Goal: Task Accomplishment & Management: Manage account settings

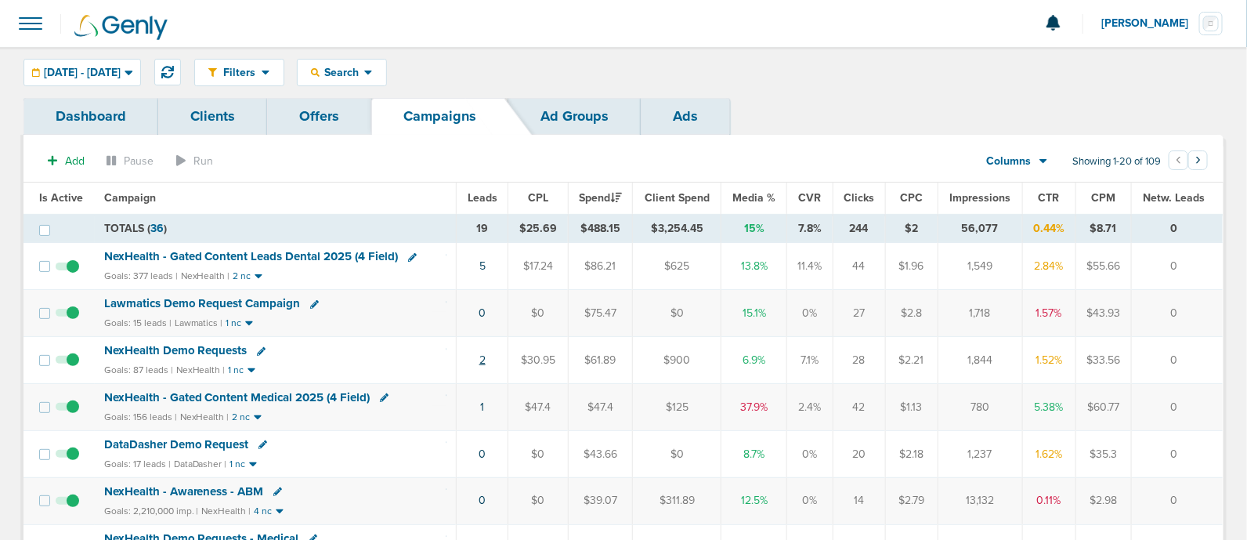
click at [483, 361] on link "2" at bounding box center [482, 359] width 6 height 13
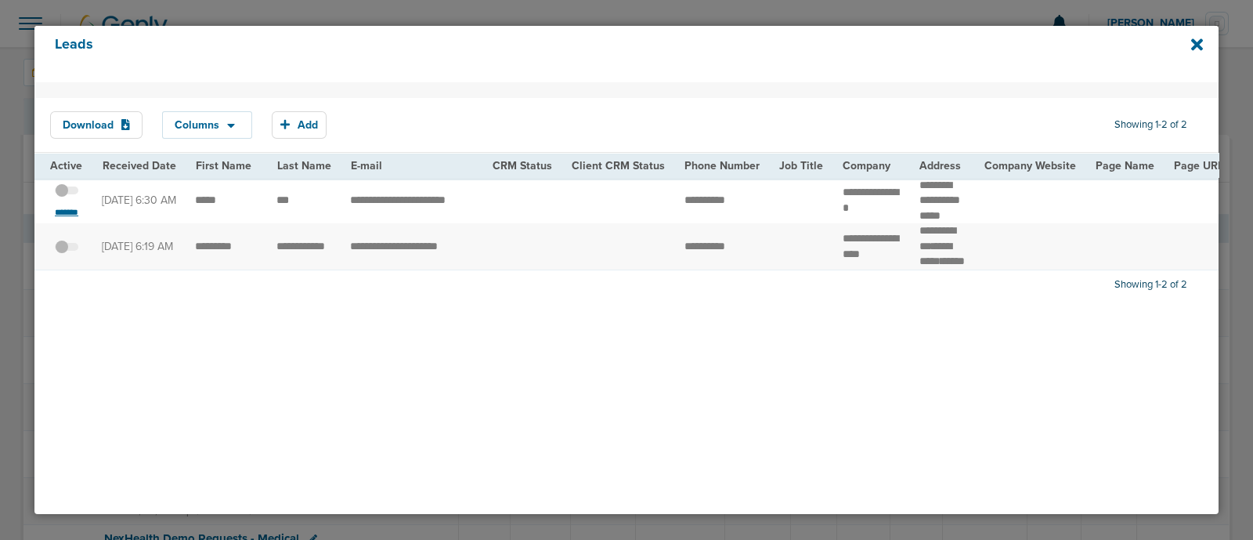
click at [78, 210] on small "*******" at bounding box center [66, 212] width 33 height 13
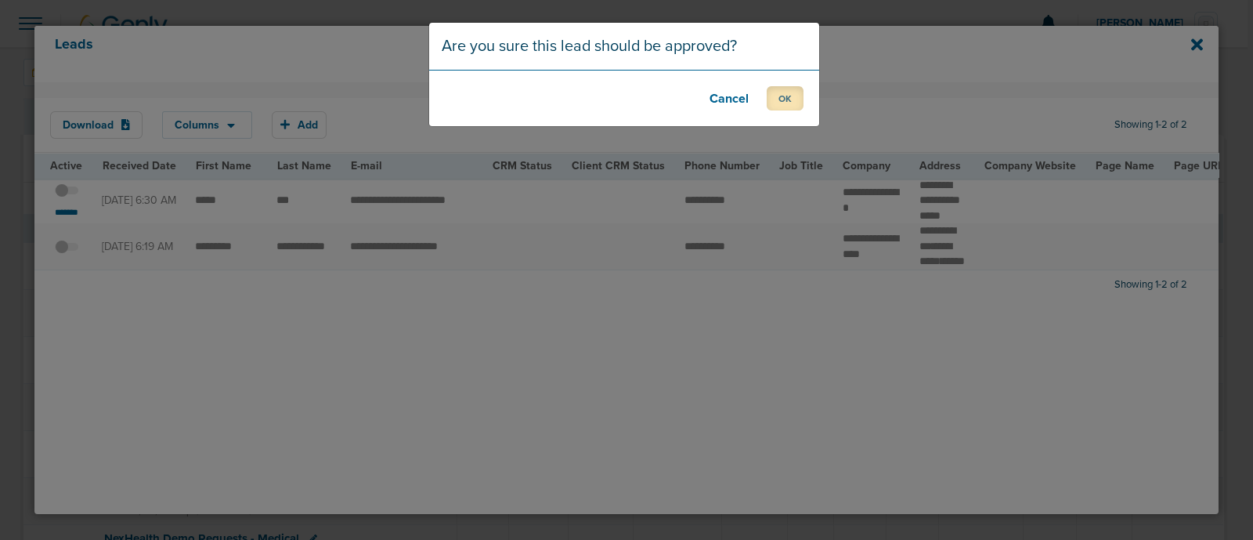
click at [780, 101] on button "OK" at bounding box center [785, 98] width 37 height 24
click at [790, 96] on button "OK" at bounding box center [785, 98] width 37 height 24
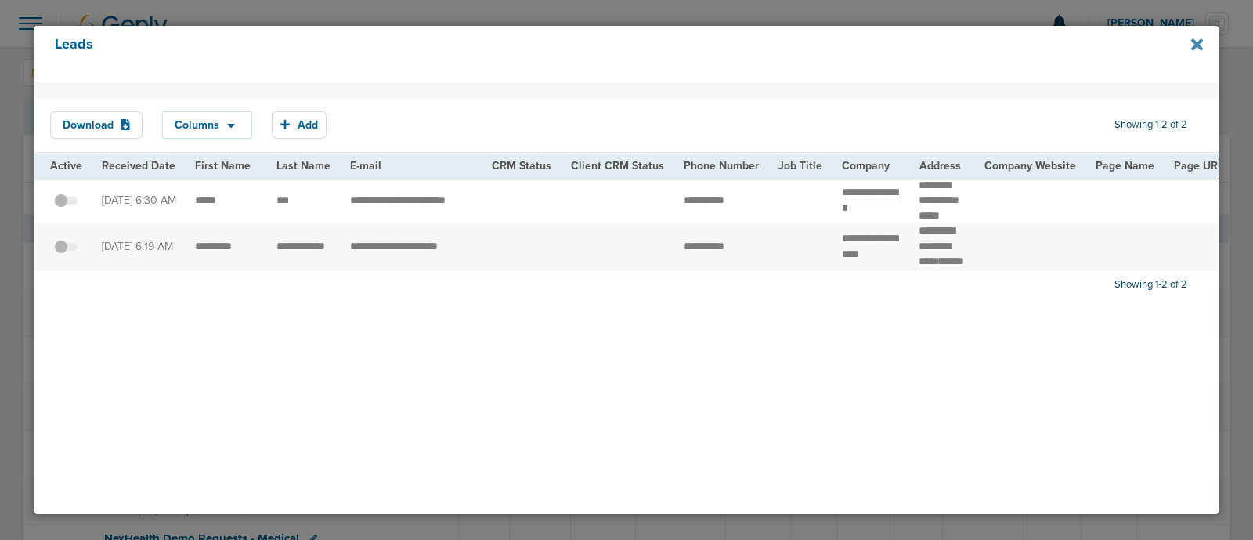
click at [1197, 43] on icon at bounding box center [1197, 44] width 12 height 12
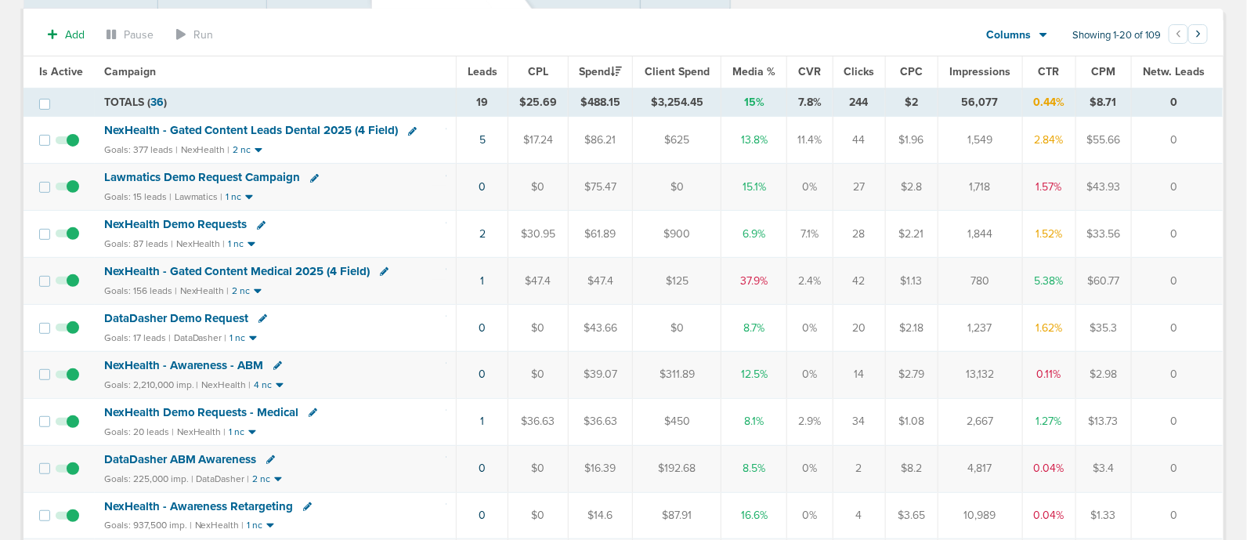
scroll to position [129, 0]
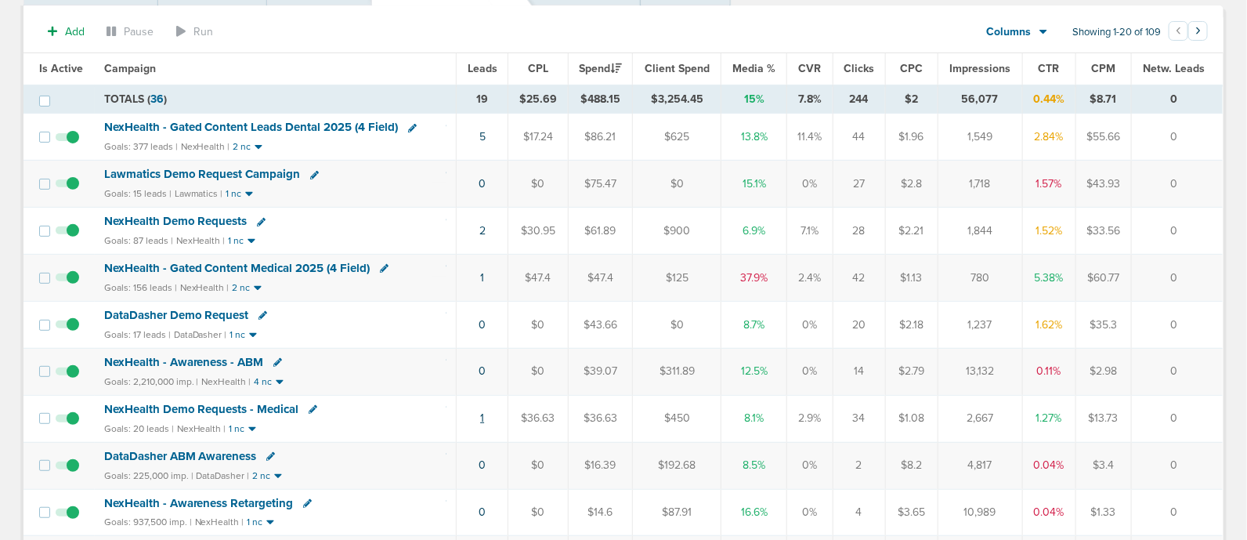
click at [482, 417] on link "1" at bounding box center [482, 417] width 4 height 13
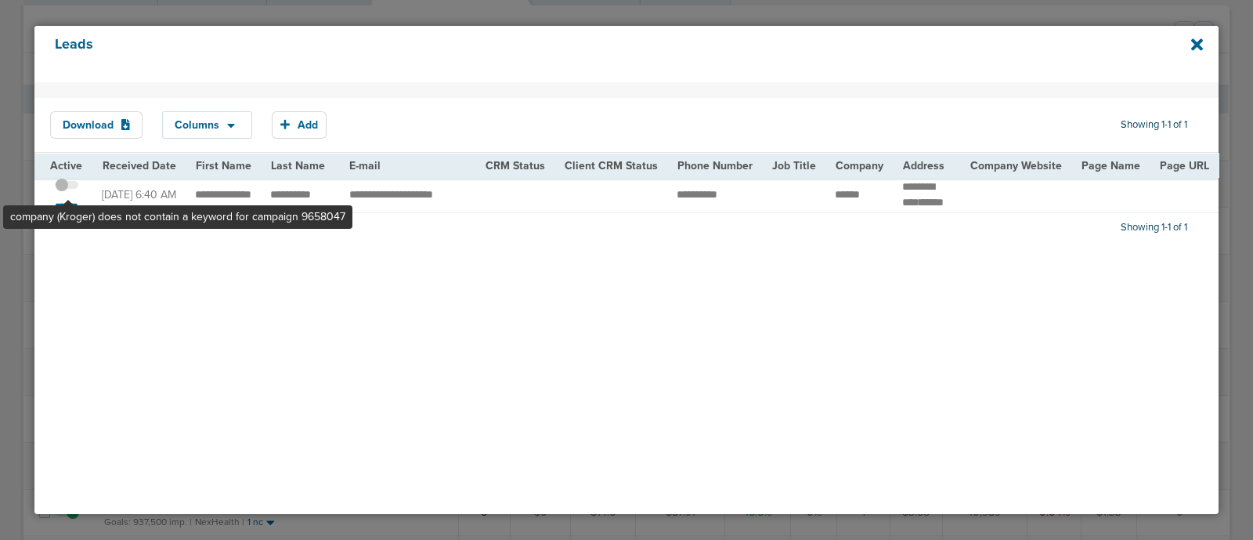
click at [67, 193] on span at bounding box center [66, 193] width 23 height 0
click at [67, 188] on input "checkbox" at bounding box center [67, 188] width 0 height 0
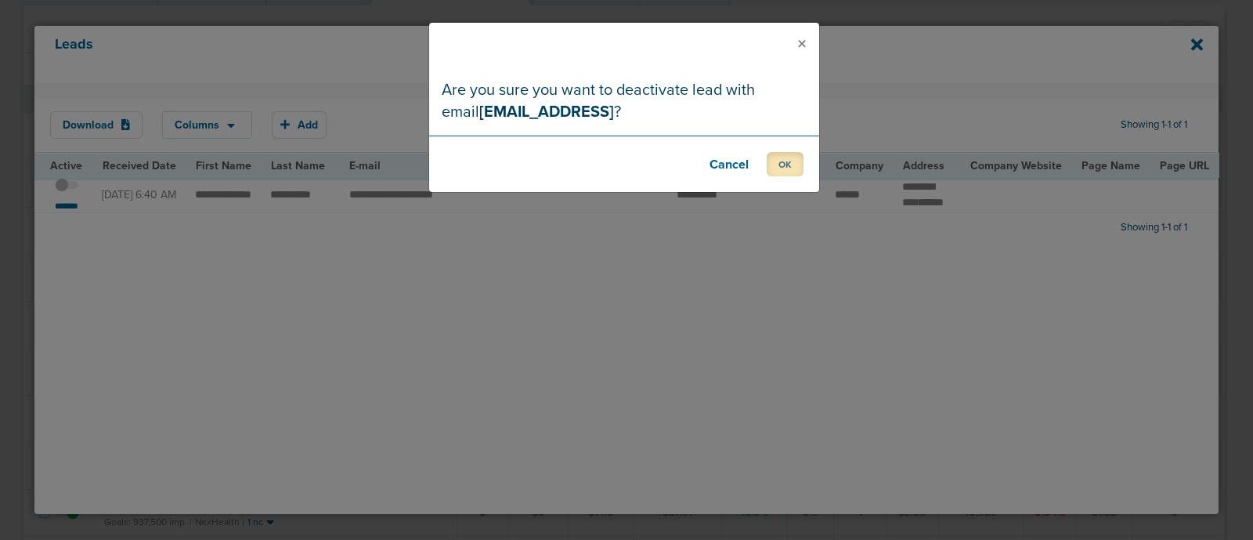
click at [794, 163] on button "OK" at bounding box center [785, 164] width 37 height 24
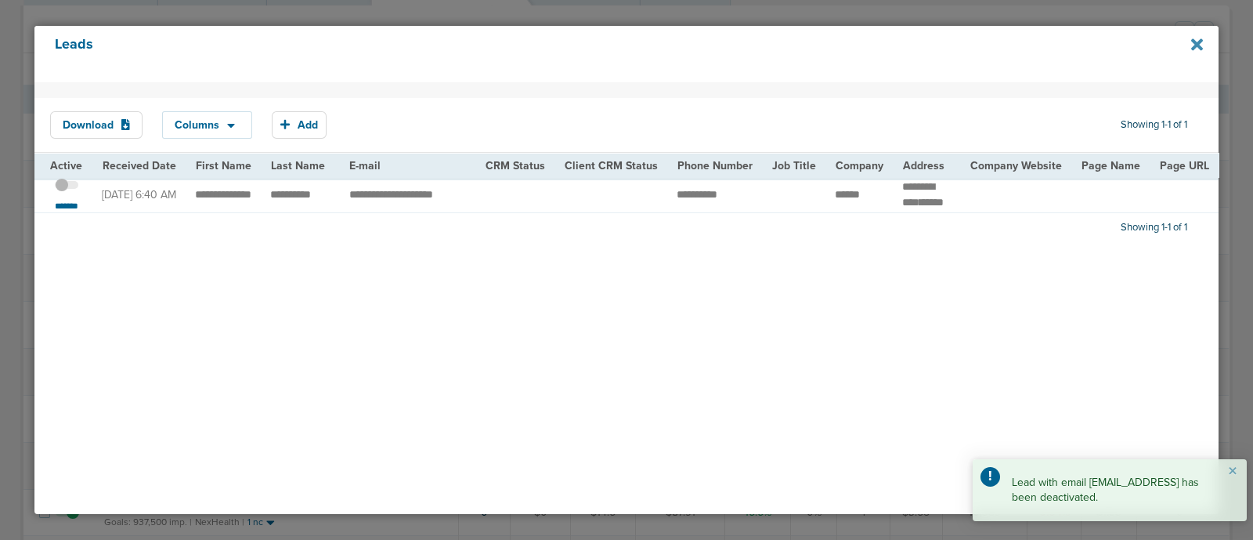
click at [1196, 42] on icon at bounding box center [1197, 44] width 12 height 12
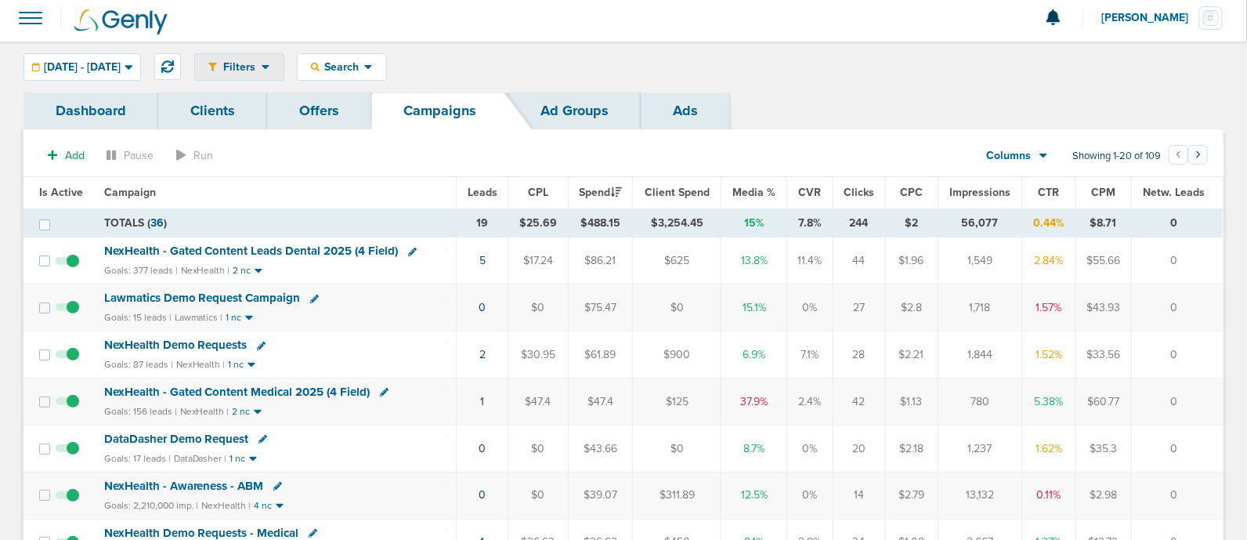
scroll to position [5, 0]
click at [181, 60] on button at bounding box center [167, 67] width 27 height 27
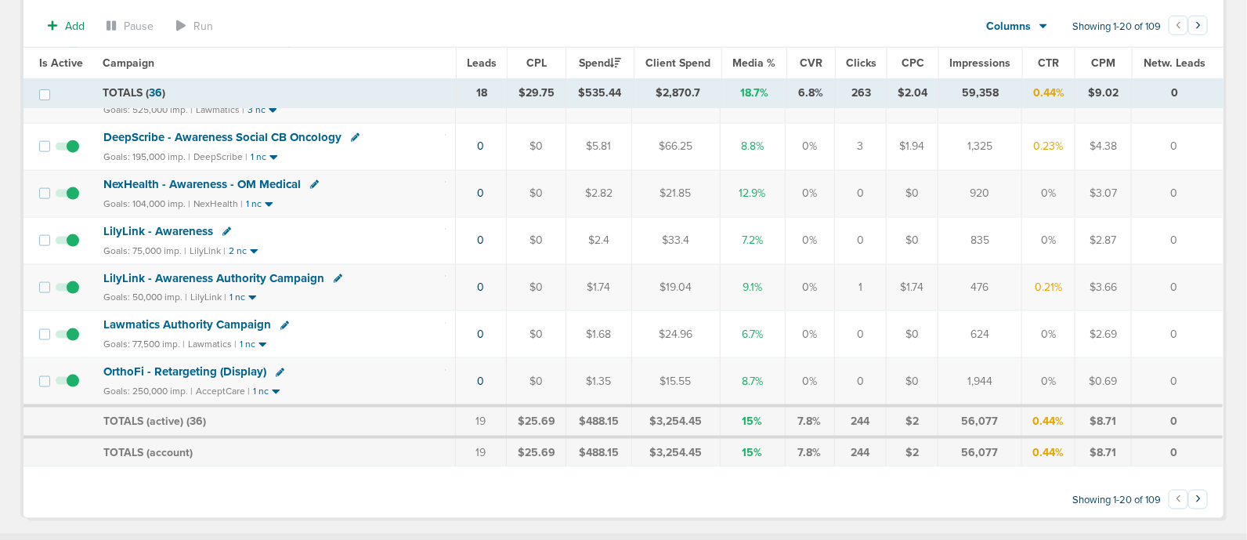
scroll to position [0, 0]
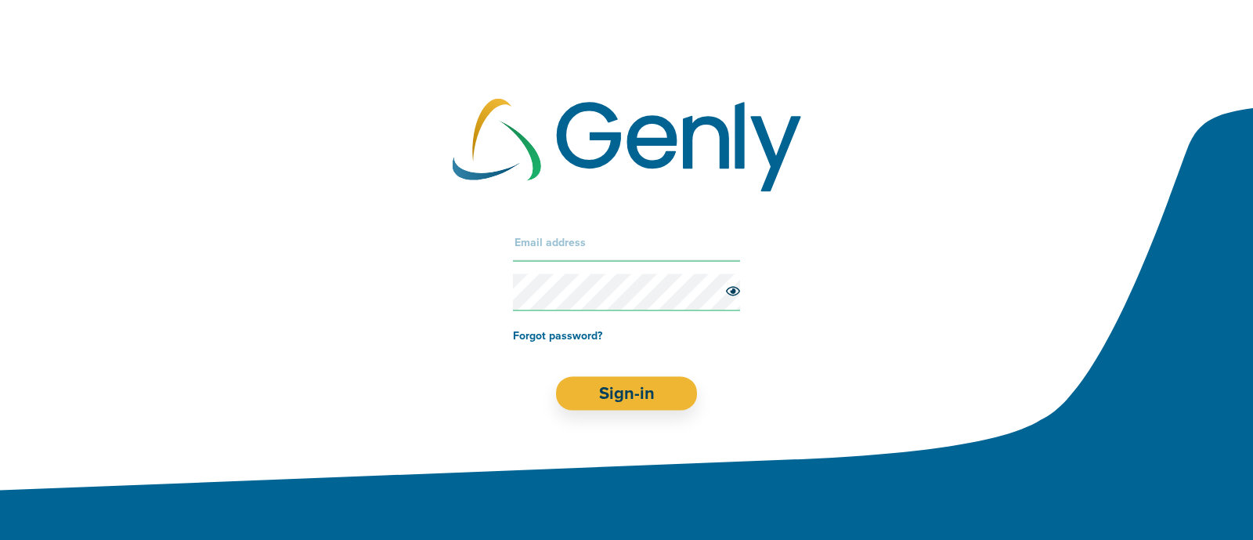
click at [601, 255] on input "text" at bounding box center [626, 242] width 227 height 38
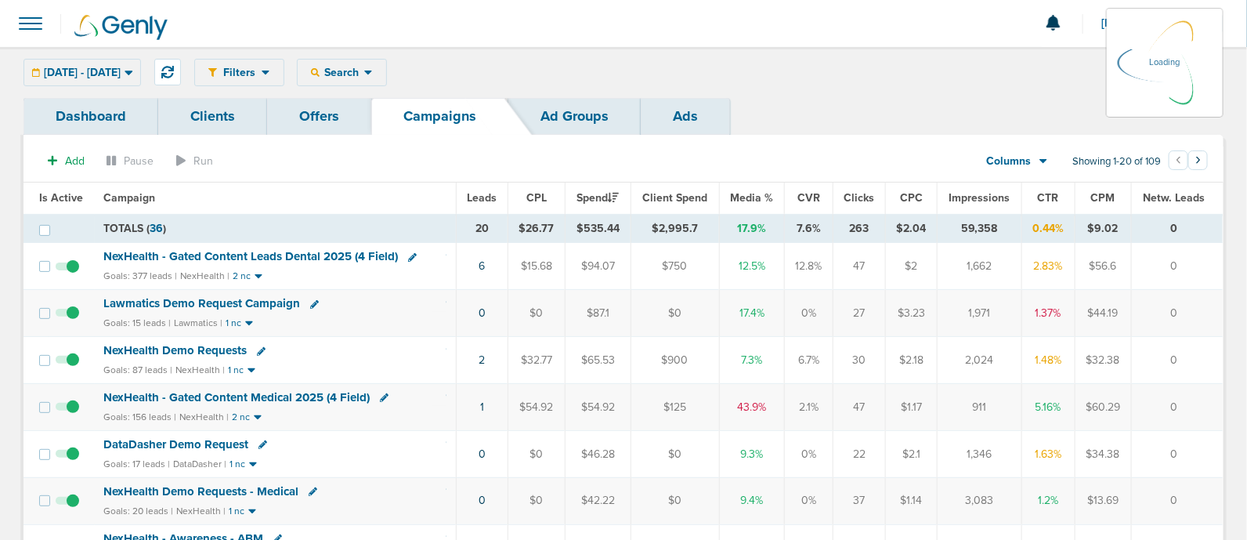
click at [818, 67] on div "Filters Active Only Settings Status Active Inactive Objectives MQL SQL Traffic …" at bounding box center [708, 72] width 1029 height 27
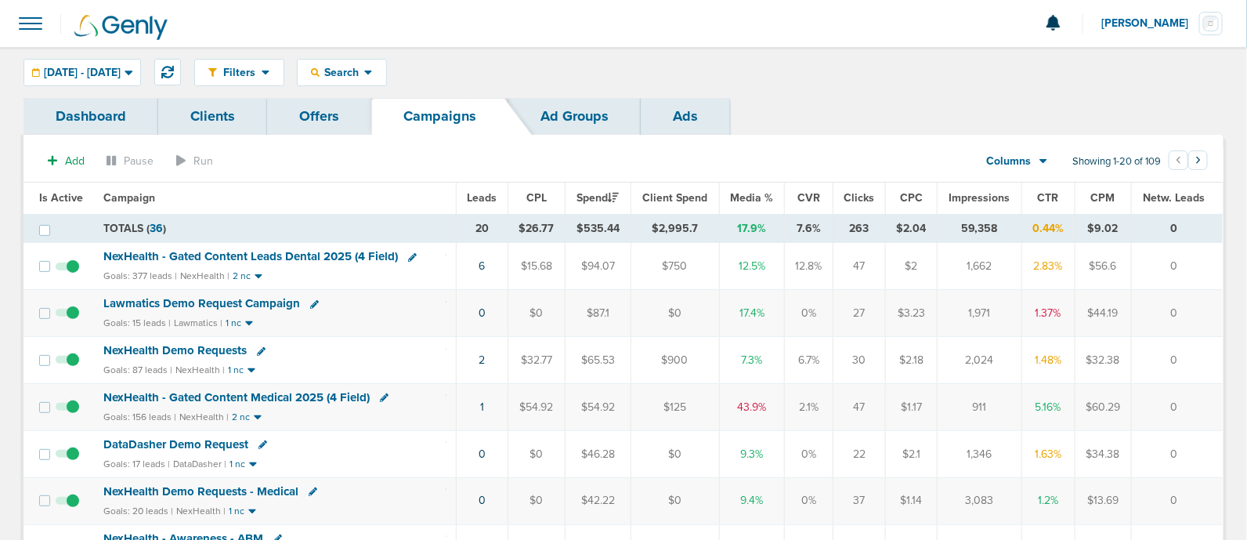
click at [745, 195] on span "Media %" at bounding box center [752, 197] width 43 height 13
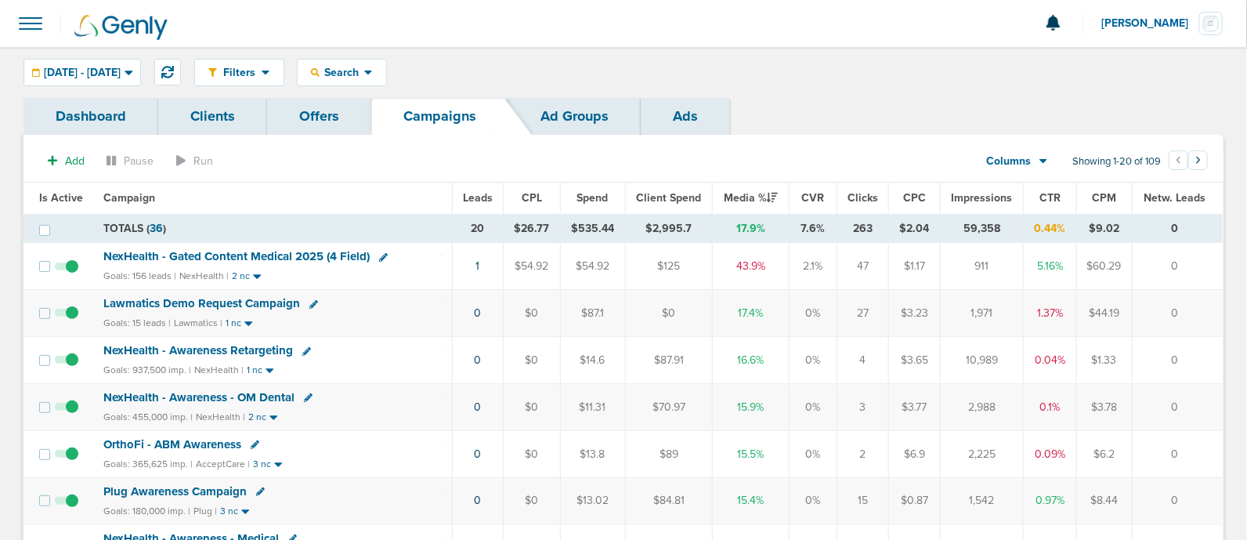
click at [331, 249] on span "NexHealth - Gated Content Medical 2025 (4 Field)" at bounding box center [236, 256] width 266 height 14
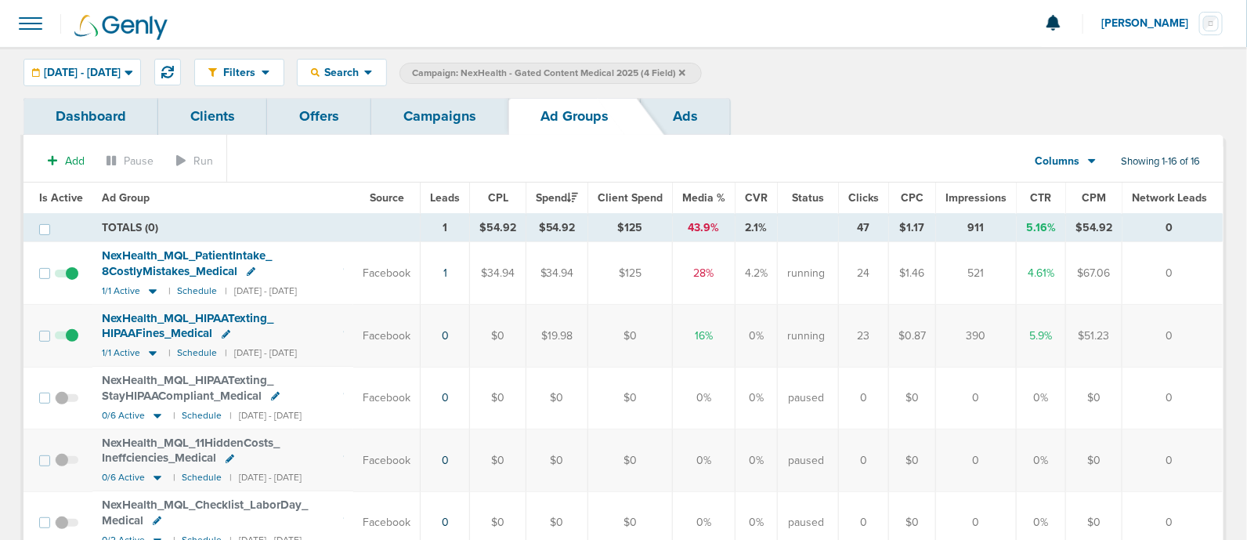
click at [437, 111] on link "Campaigns" at bounding box center [439, 116] width 137 height 37
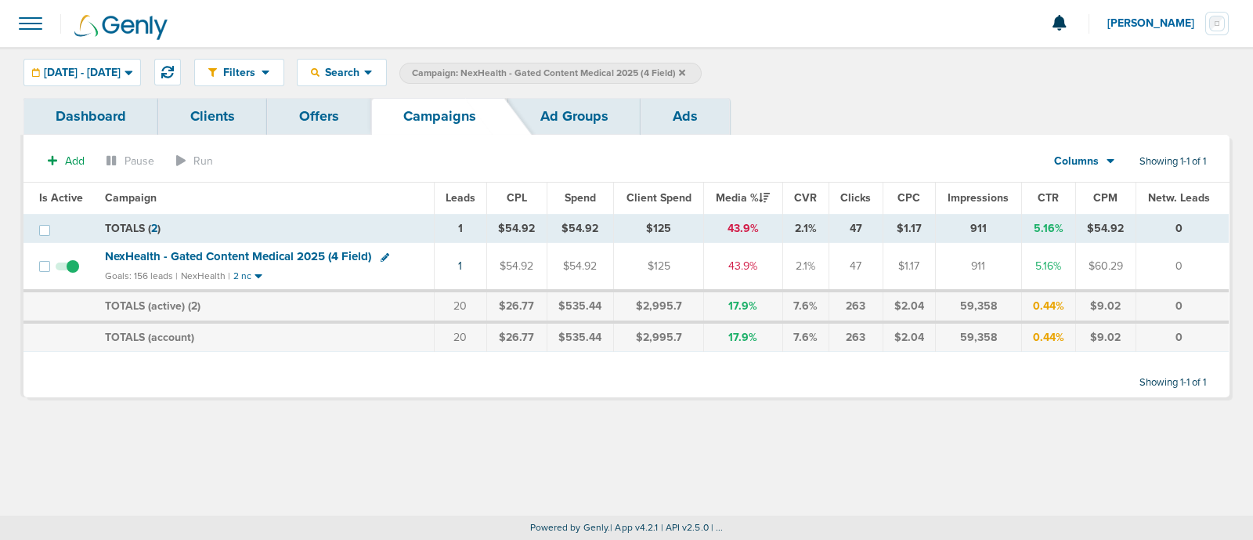
click at [685, 70] on icon at bounding box center [682, 72] width 6 height 6
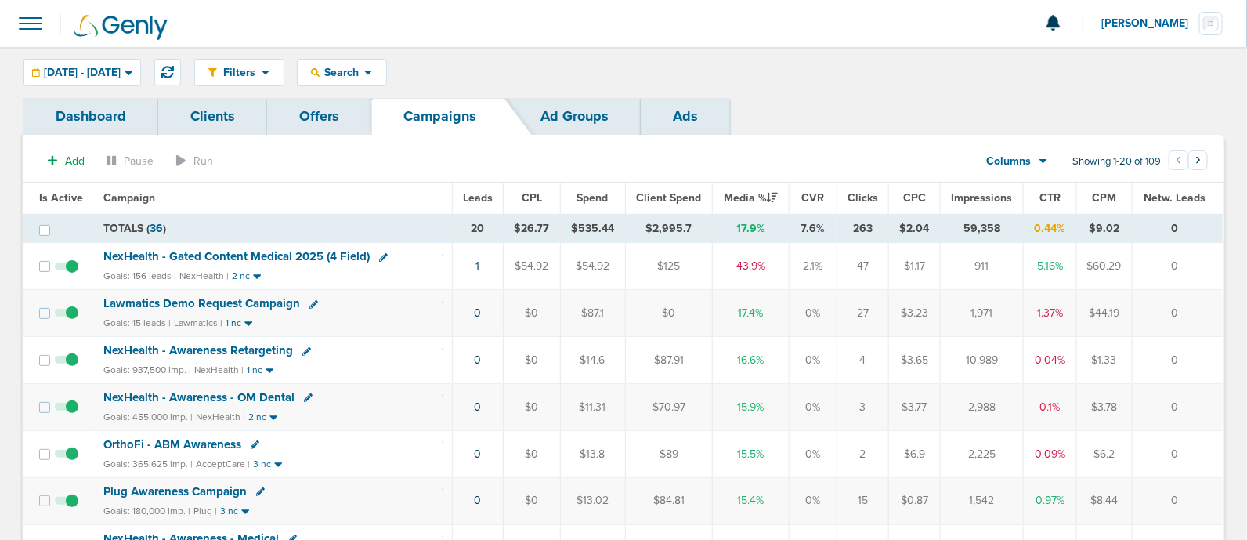
click at [210, 302] on span "Lawmatics Demo Request Campaign" at bounding box center [201, 303] width 197 height 14
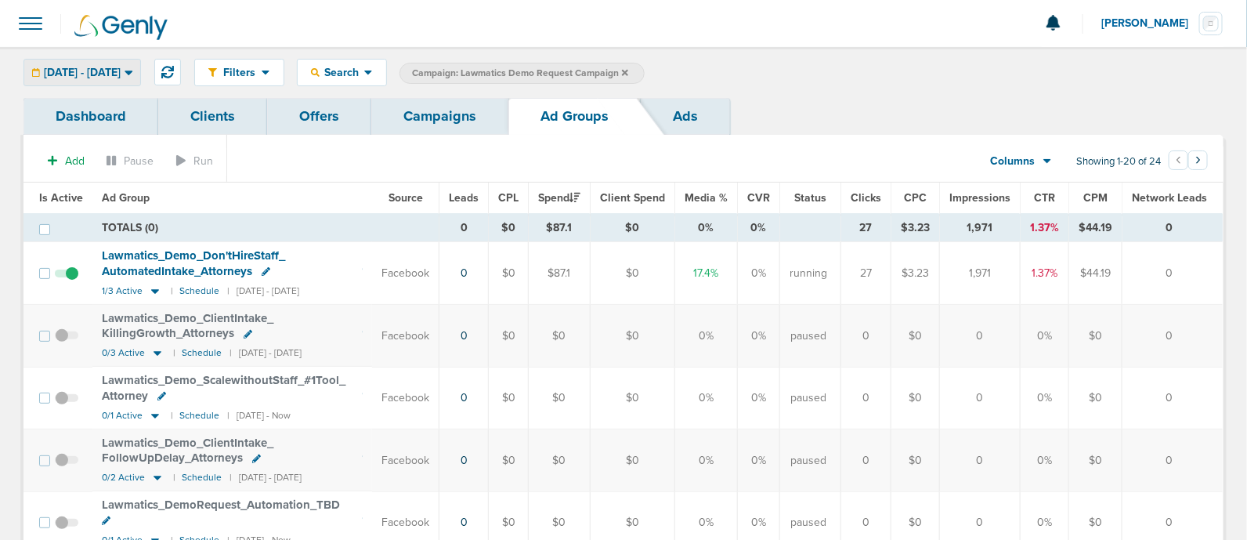
click at [121, 67] on span "[DATE] - [DATE]" at bounding box center [82, 72] width 77 height 11
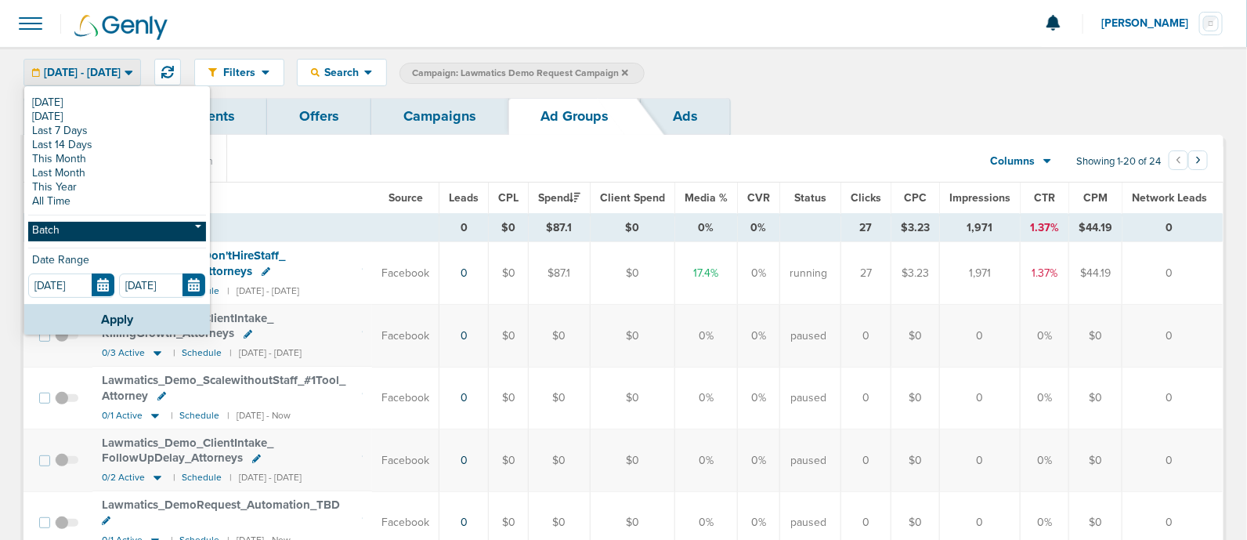
click at [106, 227] on link "Batch" at bounding box center [117, 232] width 178 height 20
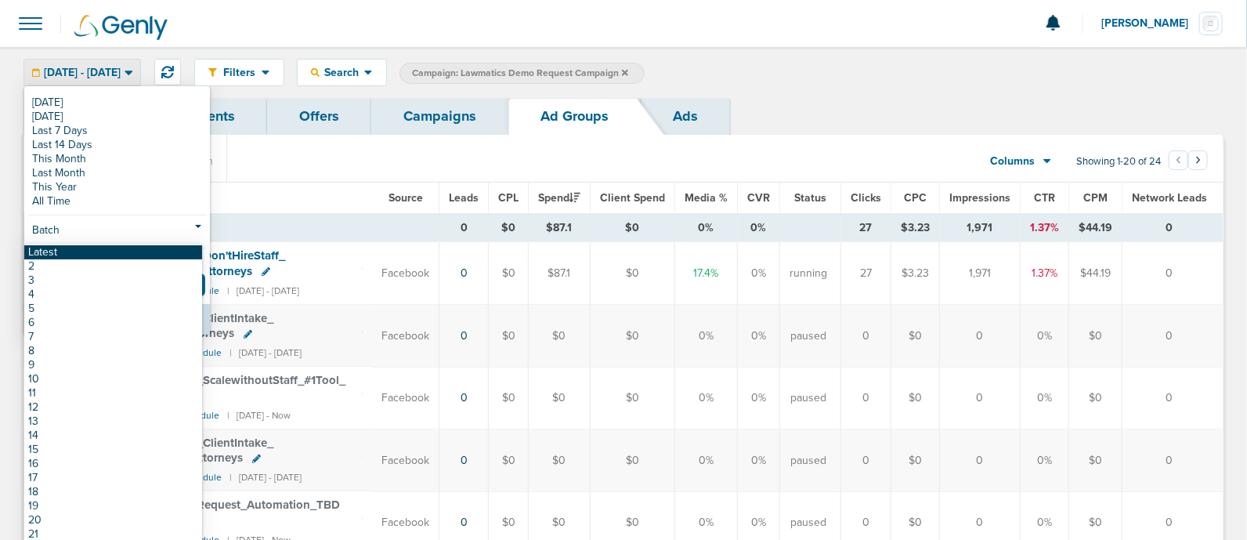
click at [57, 251] on link "Latest" at bounding box center [113, 252] width 178 height 14
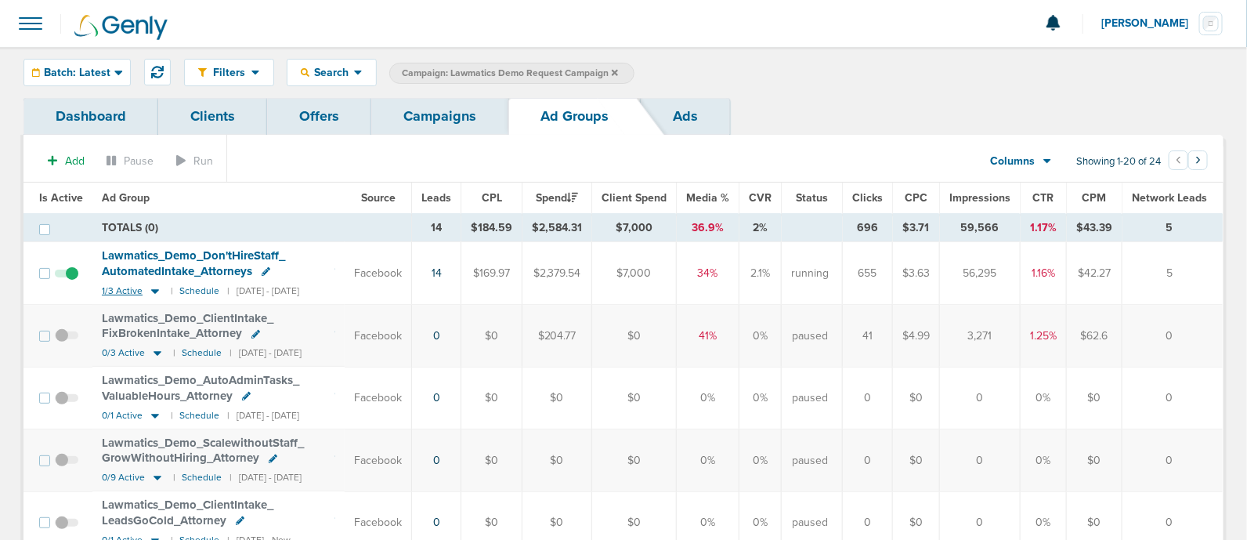
click at [152, 287] on icon at bounding box center [155, 290] width 16 height 13
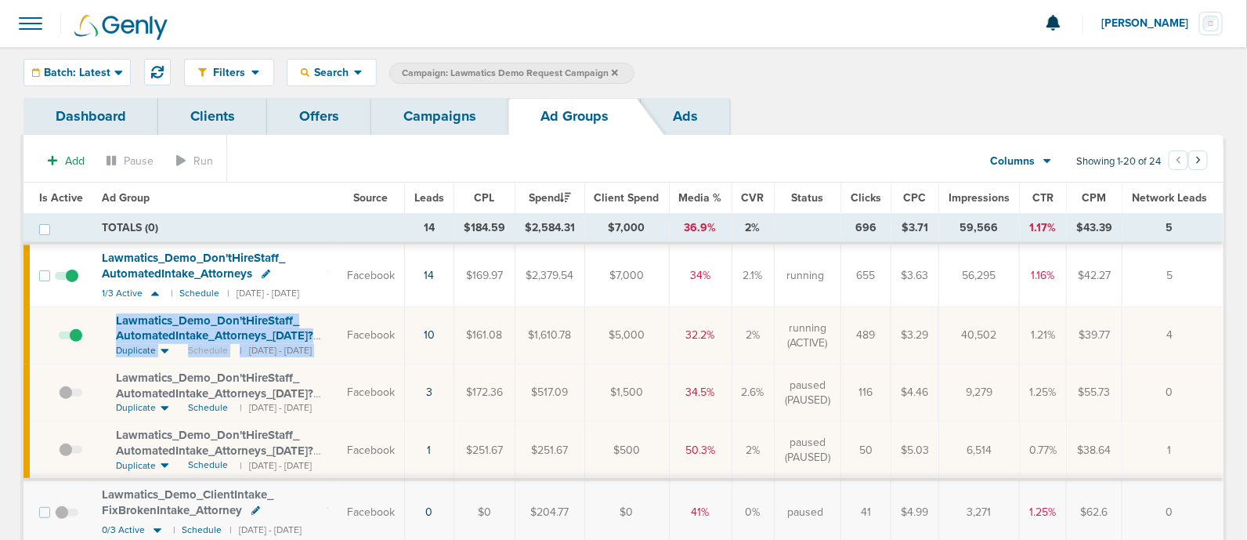
drag, startPoint x: 107, startPoint y: 315, endPoint x: 363, endPoint y: 338, distance: 256.4
click at [363, 338] on tr "Lawmatics_ Demo_ Don'tHireStaff_ AutomatedIntake_ Attorneys_ 08.05.25?id=189&cm…" at bounding box center [622, 335] width 1199 height 57
click at [99, 308] on td "Lawmatics_ Demo_ Don'tHireStaff_ AutomatedIntake_ Attorneys_ 08.05.25?id=189&cm…" at bounding box center [214, 335] width 245 height 57
drag, startPoint x: 106, startPoint y: 311, endPoint x: 356, endPoint y: 332, distance: 251.5
click at [338, 332] on td "Lawmatics_ Demo_ Don'tHireStaff_ AutomatedIntake_ Attorneys_ 08.05.25?id=189&cm…" at bounding box center [214, 335] width 245 height 57
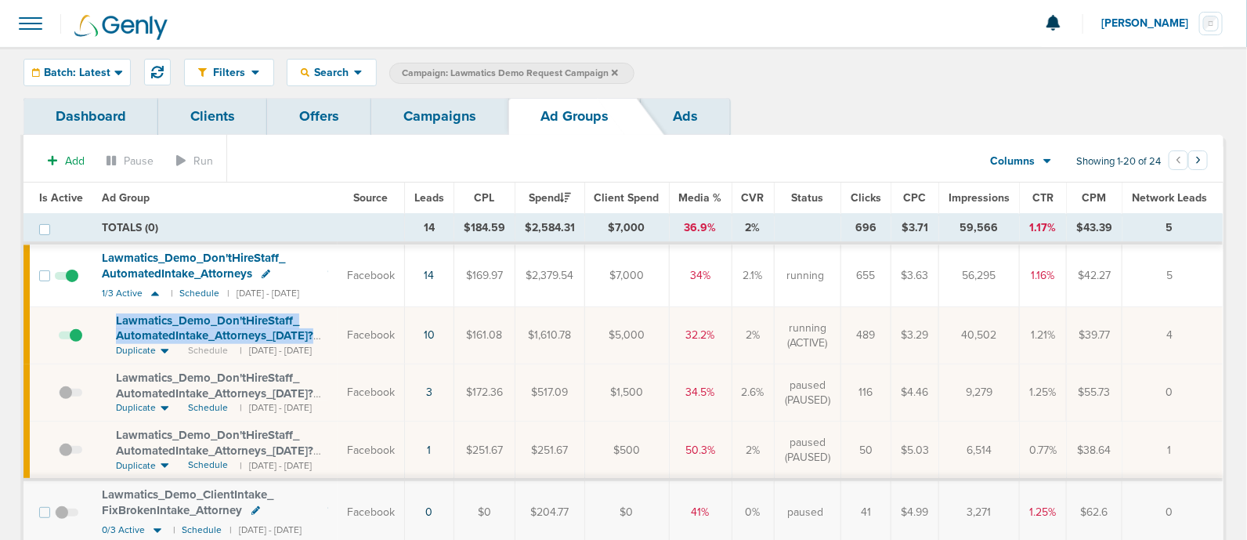
copy span "Lawmatics_ Demo_ Don'tHireStaff_ AutomatedIntake_ Attorneys_ 08.05.25?"
click at [435, 119] on link "Campaigns" at bounding box center [439, 116] width 137 height 37
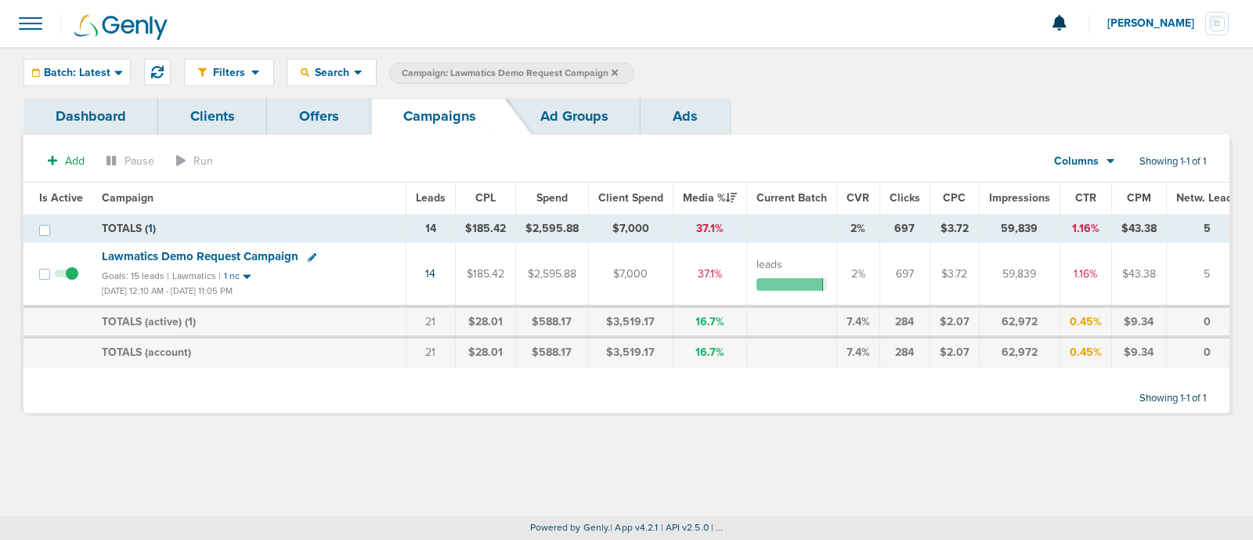
click at [612, 68] on icon at bounding box center [615, 72] width 6 height 9
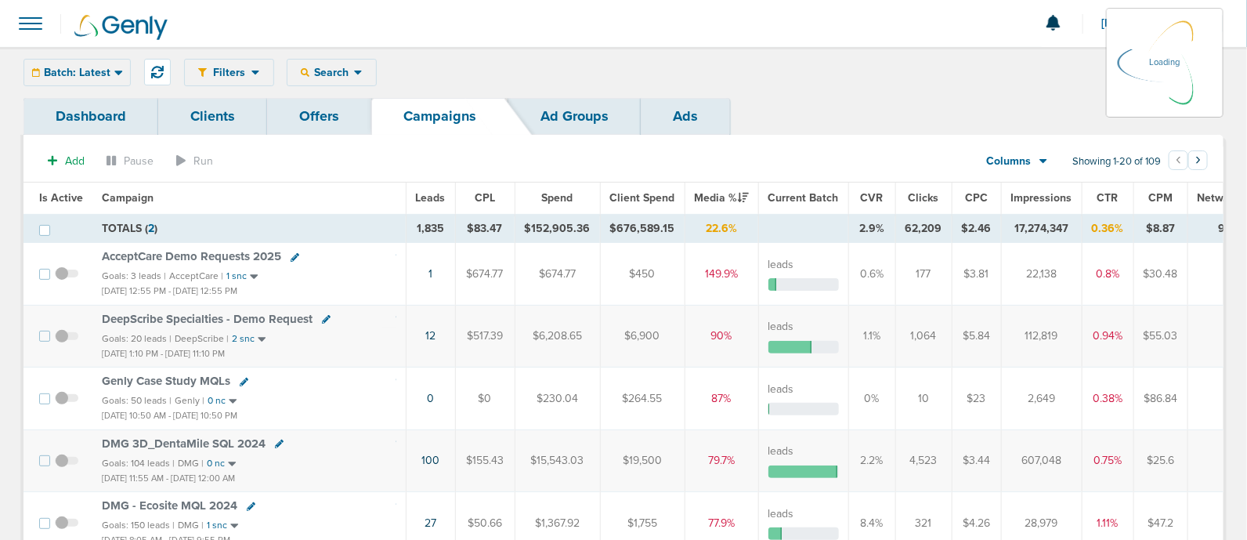
click at [60, 65] on div "Batch: Latest Today Yesterday Last 7 Days Last 14 Days This Month Last Month Th…" at bounding box center [76, 72] width 107 height 27
click at [117, 72] on icon at bounding box center [118, 72] width 8 height 5
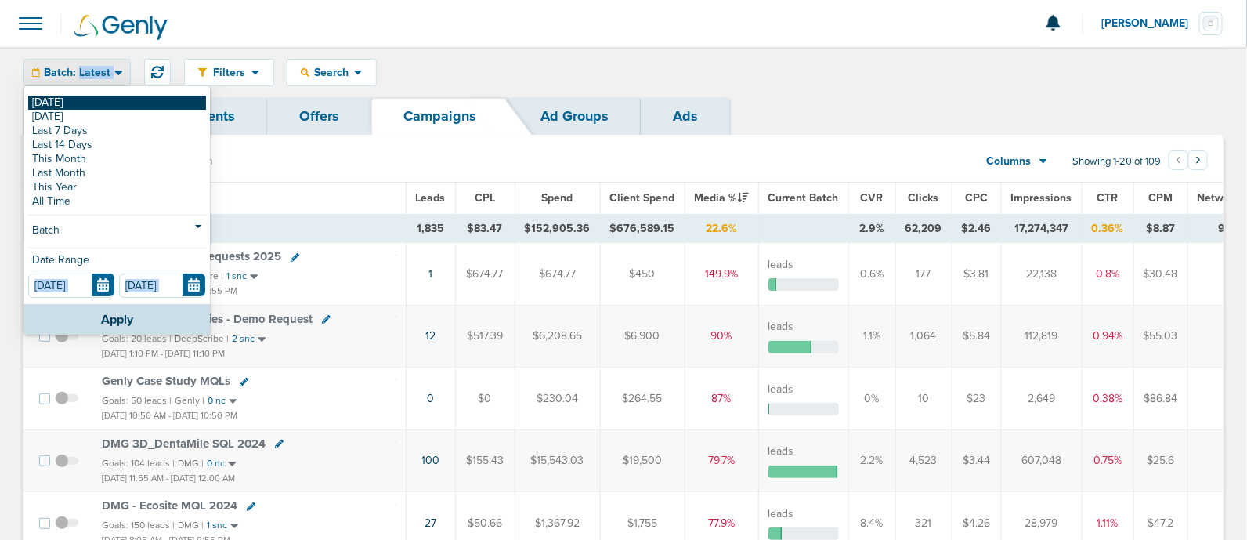
click at [78, 96] on div "Filters Active Only Settings Status Active Inactive Objectives MQL SQL Traffic …" at bounding box center [623, 72] width 1247 height 51
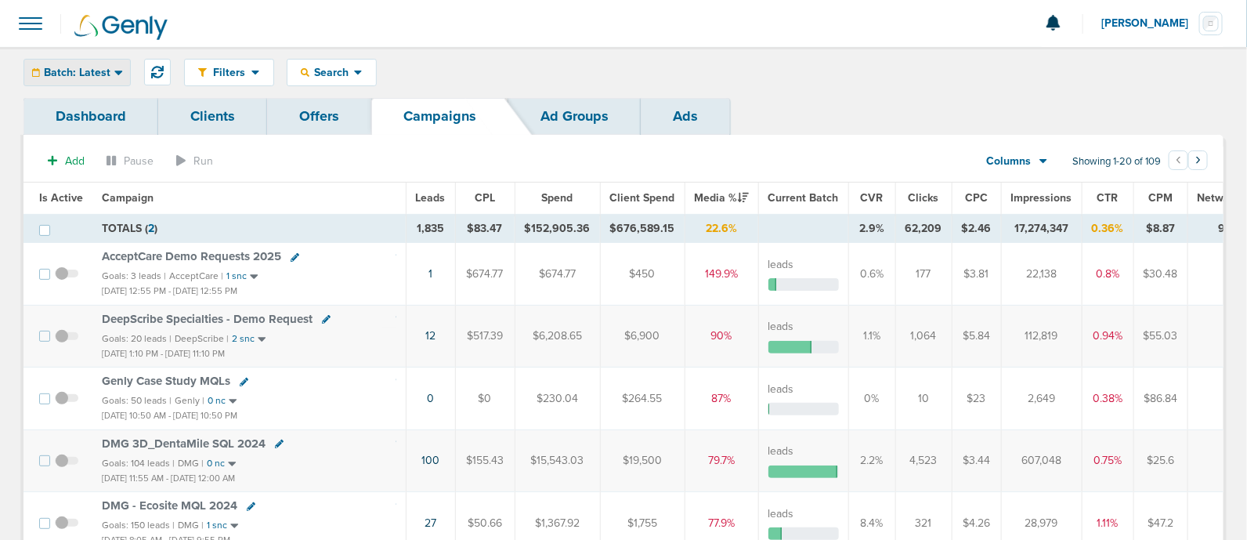
click at [74, 68] on span "Batch: Latest" at bounding box center [77, 72] width 67 height 11
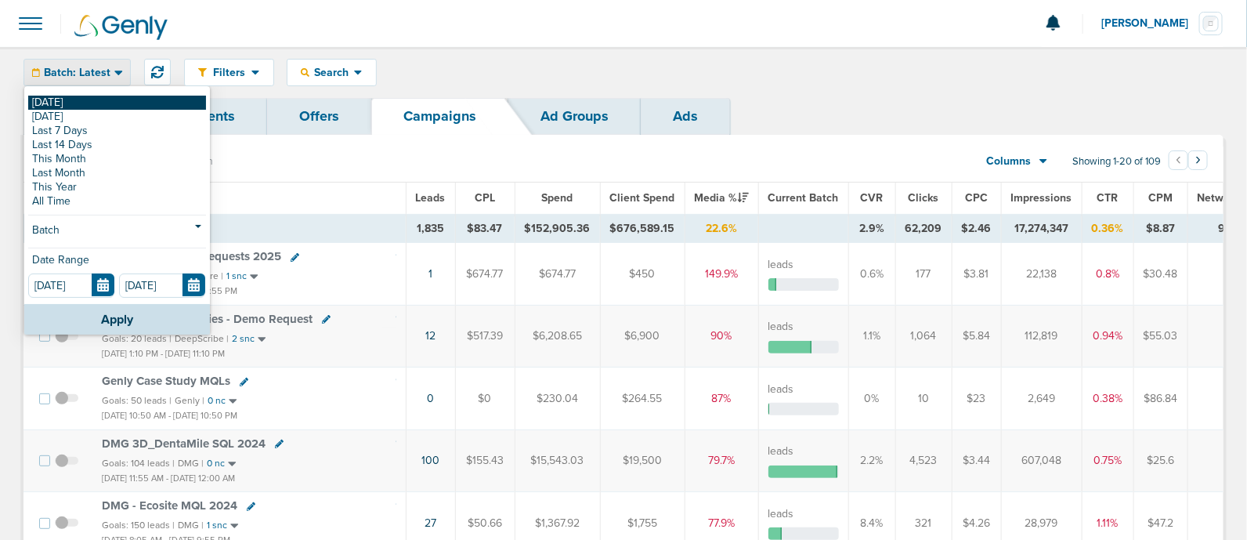
click at [58, 103] on link "[DATE]" at bounding box center [117, 103] width 178 height 14
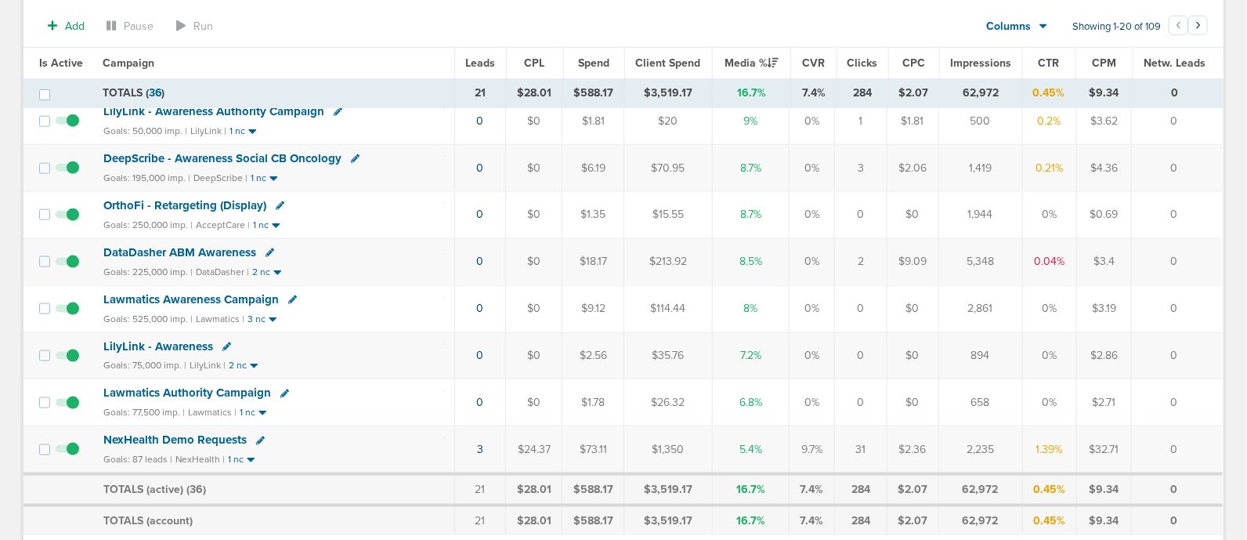
scroll to position [724, 0]
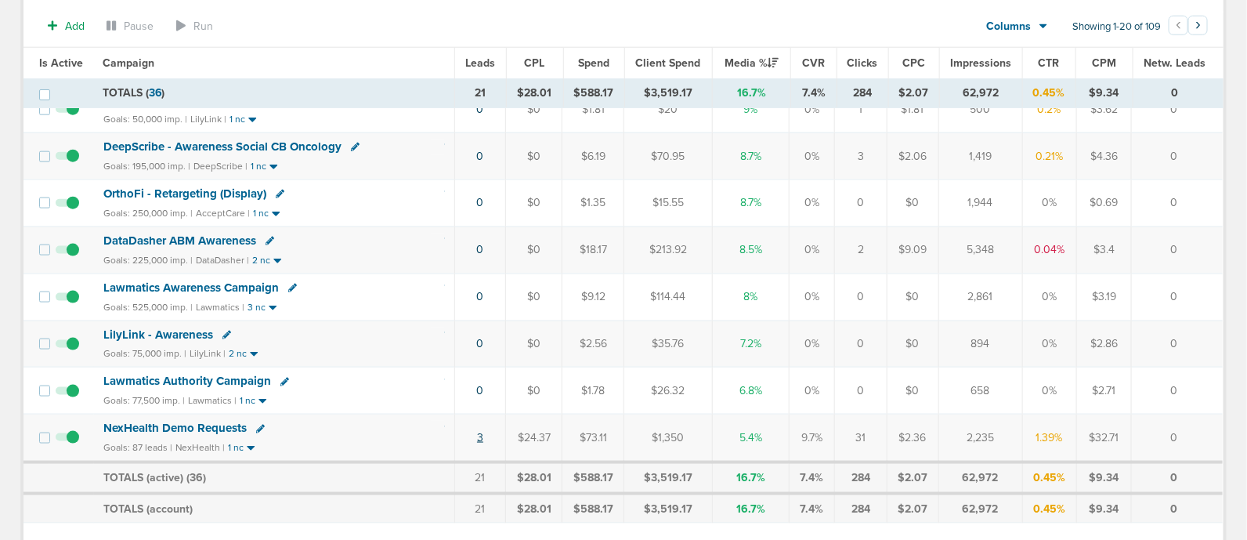
click at [478, 431] on link "3" at bounding box center [480, 437] width 6 height 13
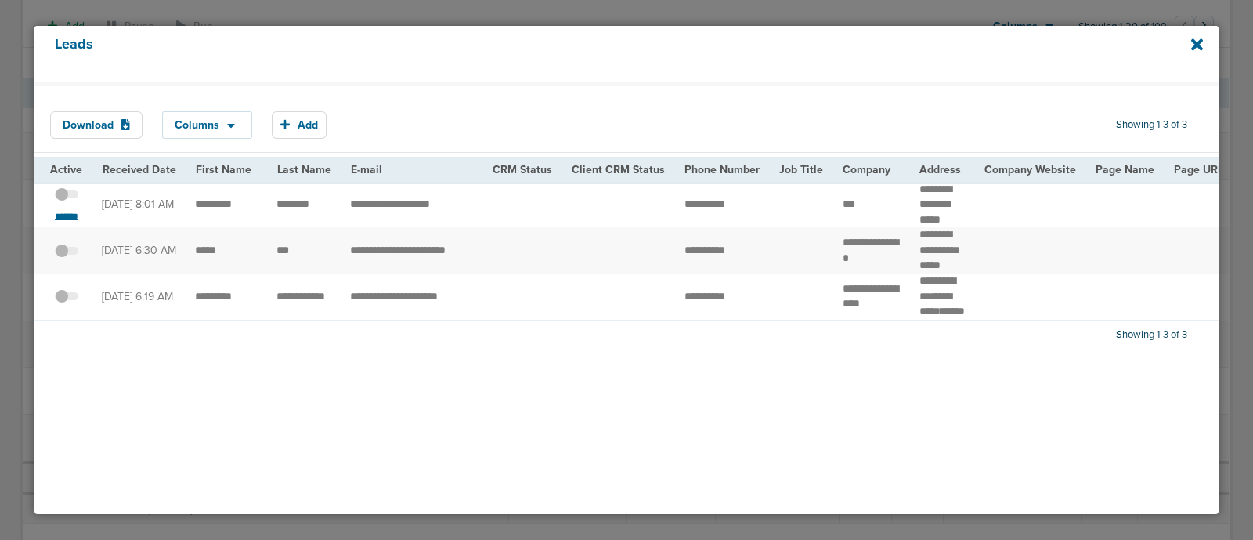
click at [70, 213] on small "*******" at bounding box center [66, 216] width 33 height 13
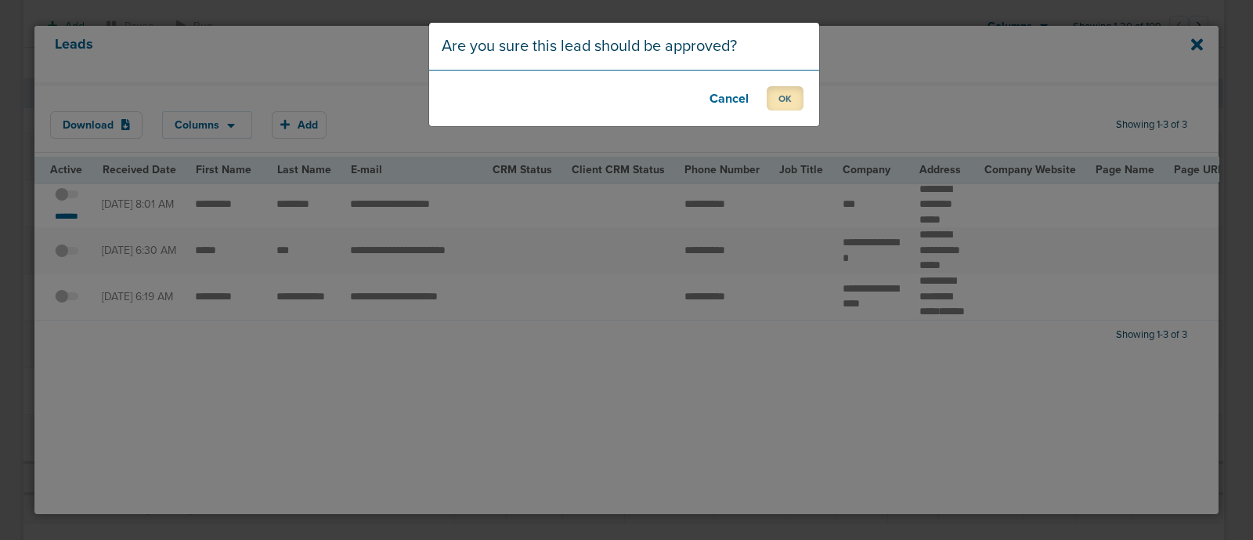
click at [782, 95] on button "OK" at bounding box center [785, 98] width 37 height 24
click at [782, 99] on button "OK" at bounding box center [785, 98] width 37 height 24
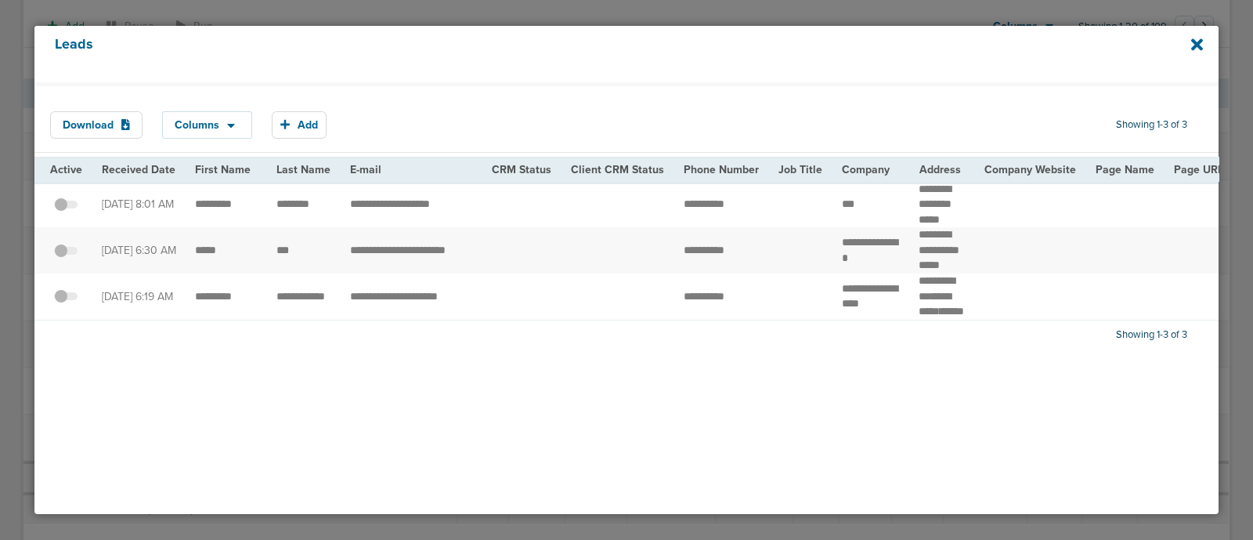
click at [1205, 45] on div "Leads" at bounding box center [626, 54] width 1184 height 56
click at [1198, 44] on icon at bounding box center [1197, 44] width 12 height 12
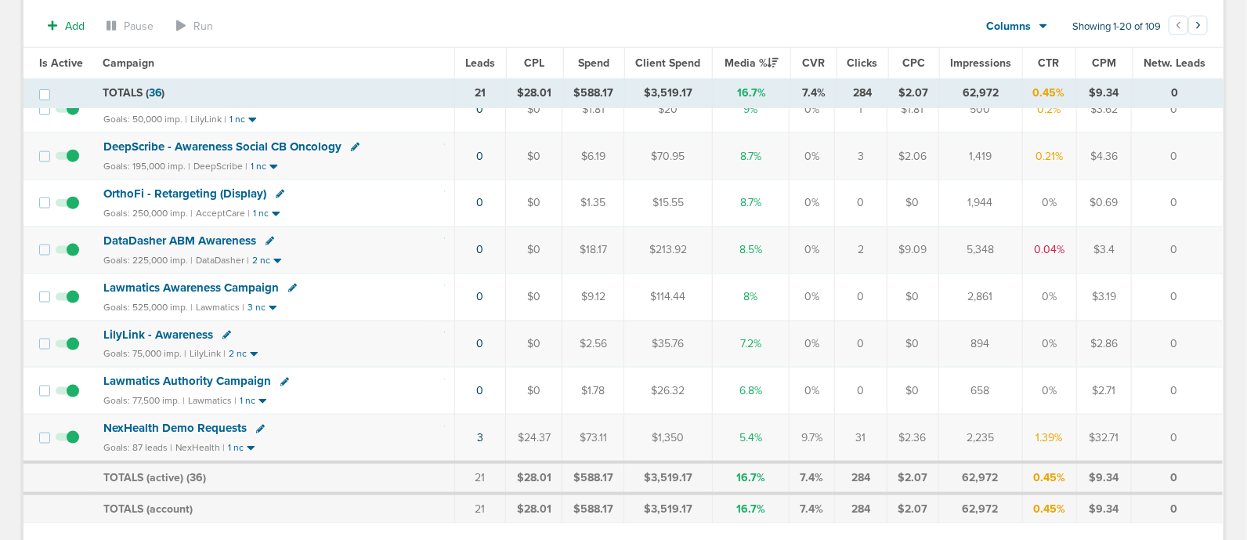
scroll to position [0, 0]
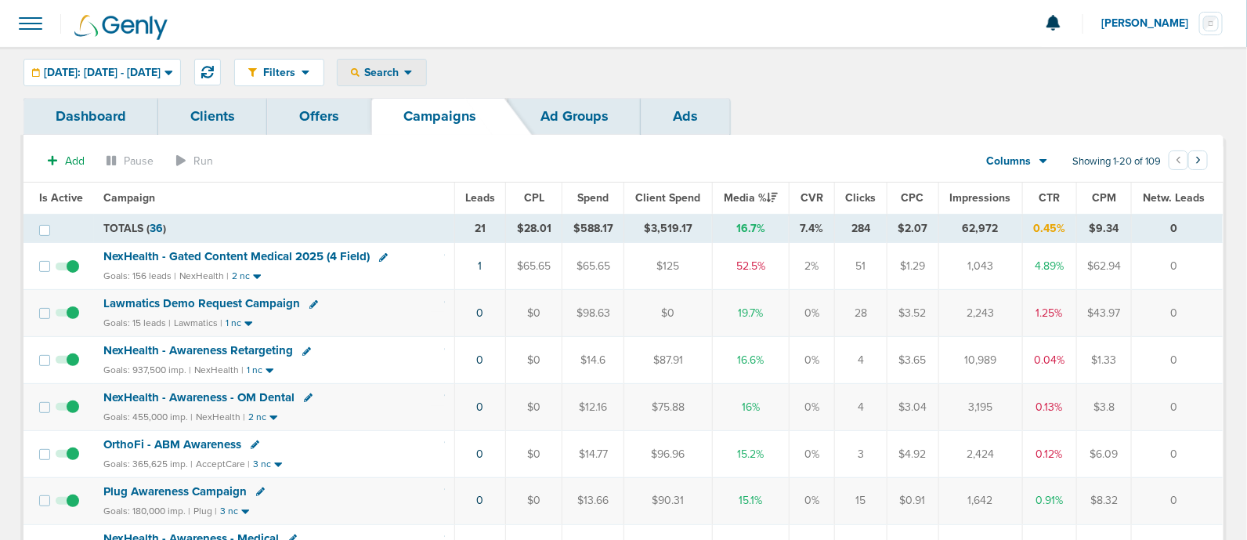
click at [410, 62] on div "Search" at bounding box center [382, 73] width 89 height 26
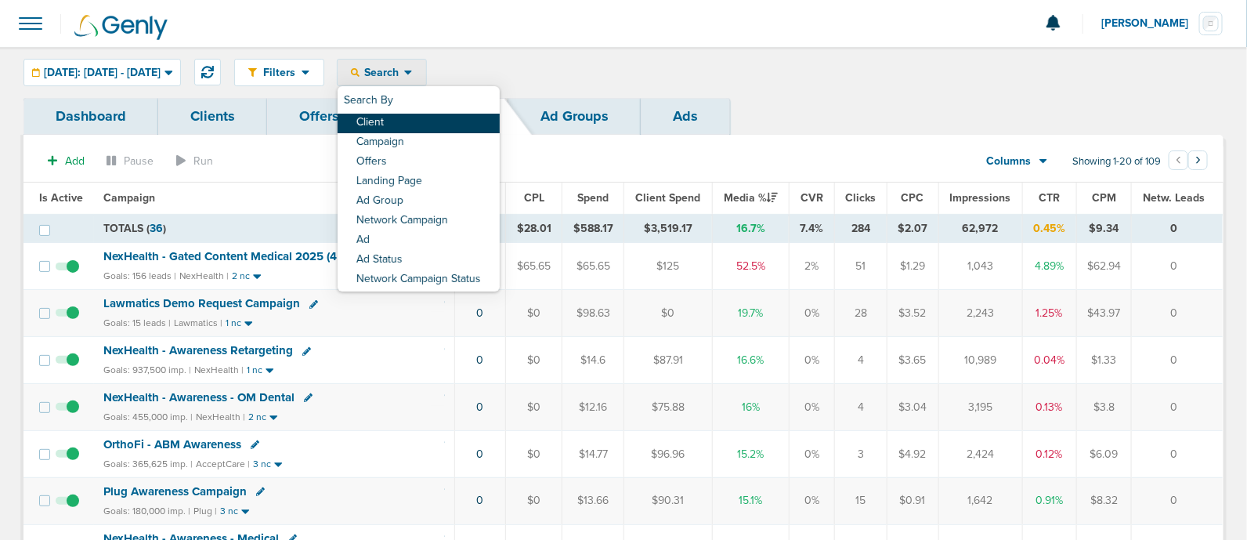
click at [446, 122] on link "Client" at bounding box center [419, 124] width 162 height 20
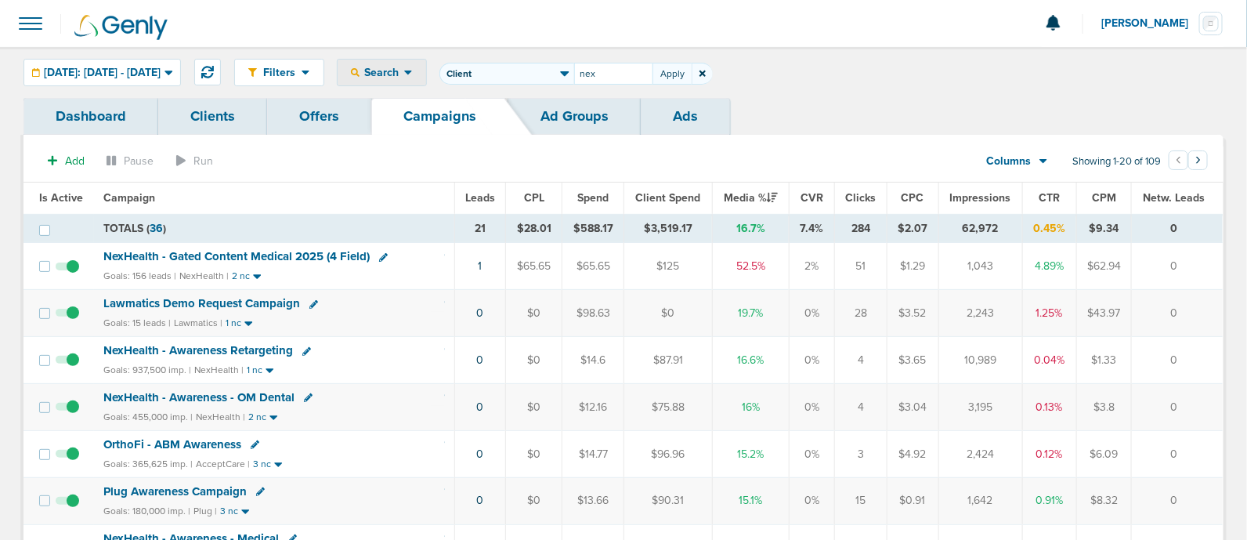
type input "nex"
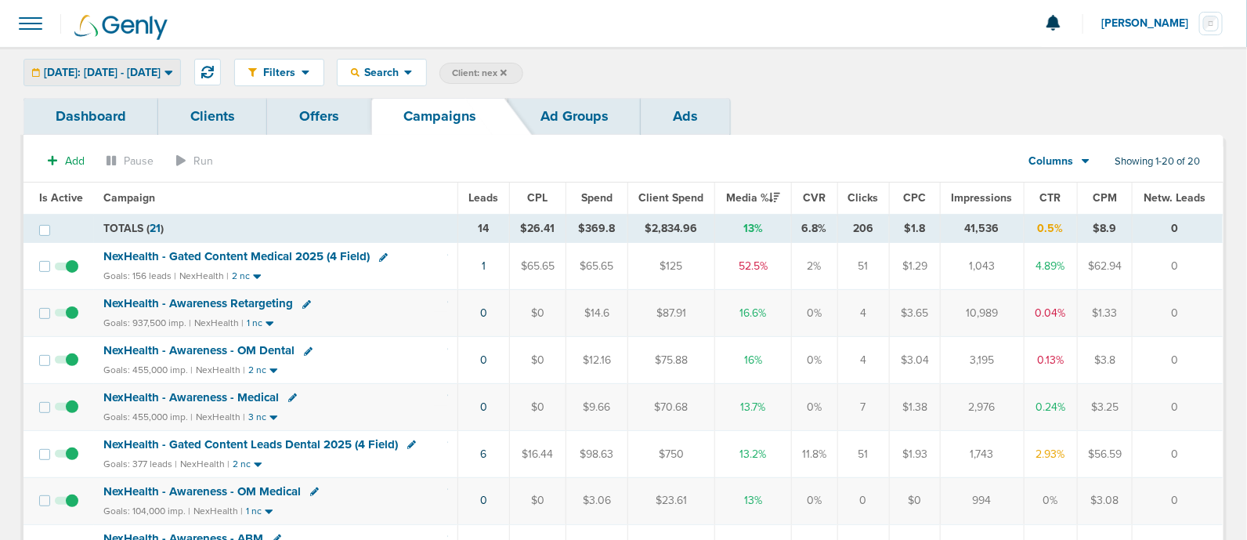
click at [154, 70] on span "Today: 08.22.2025 - 08.22.2025" at bounding box center [102, 72] width 117 height 11
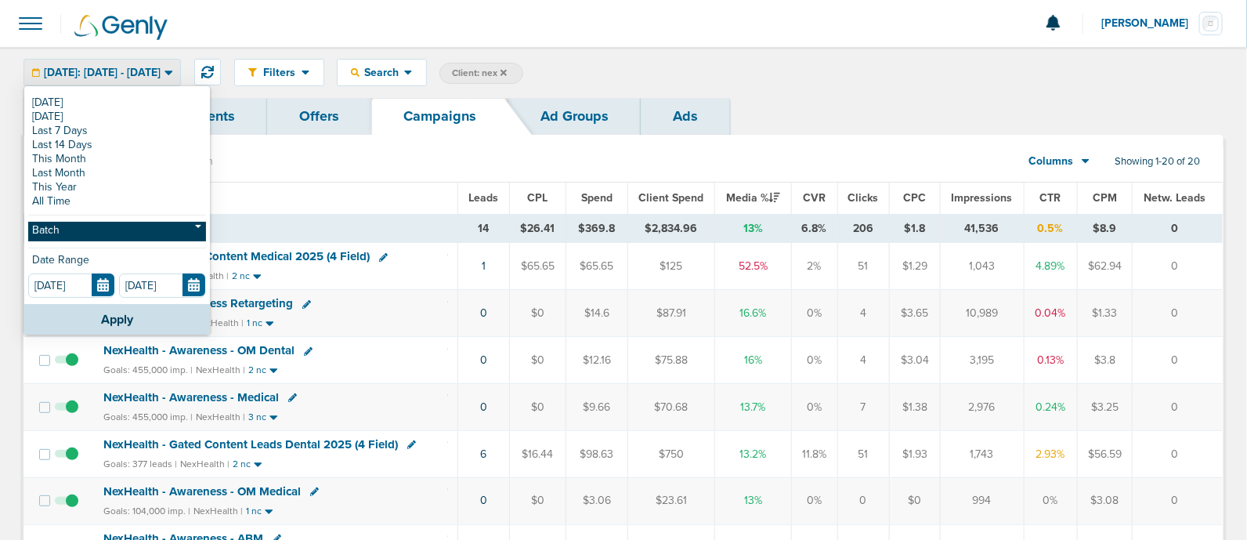
click at [100, 236] on link "Batch" at bounding box center [117, 232] width 178 height 20
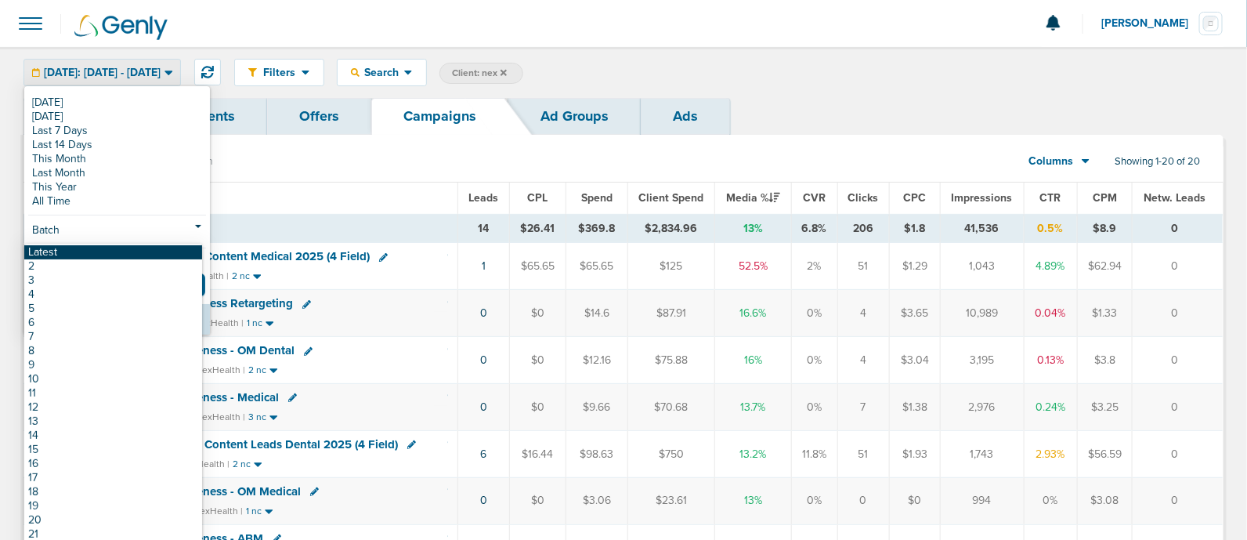
click at [42, 251] on link "Latest" at bounding box center [113, 252] width 178 height 14
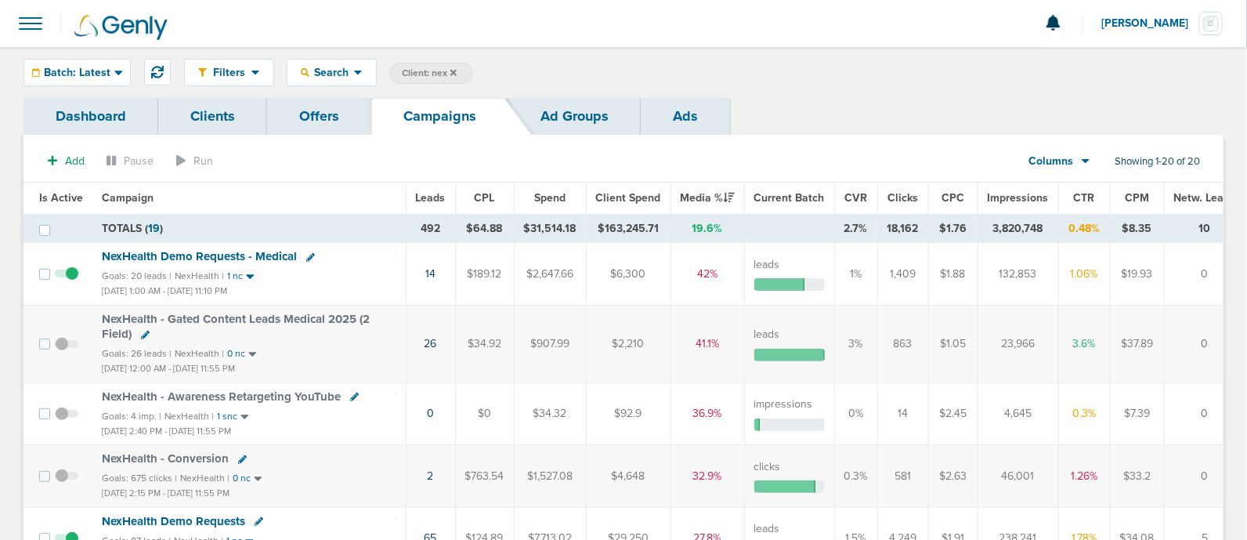
click at [1006, 197] on span "Impressions" at bounding box center [1018, 197] width 61 height 13
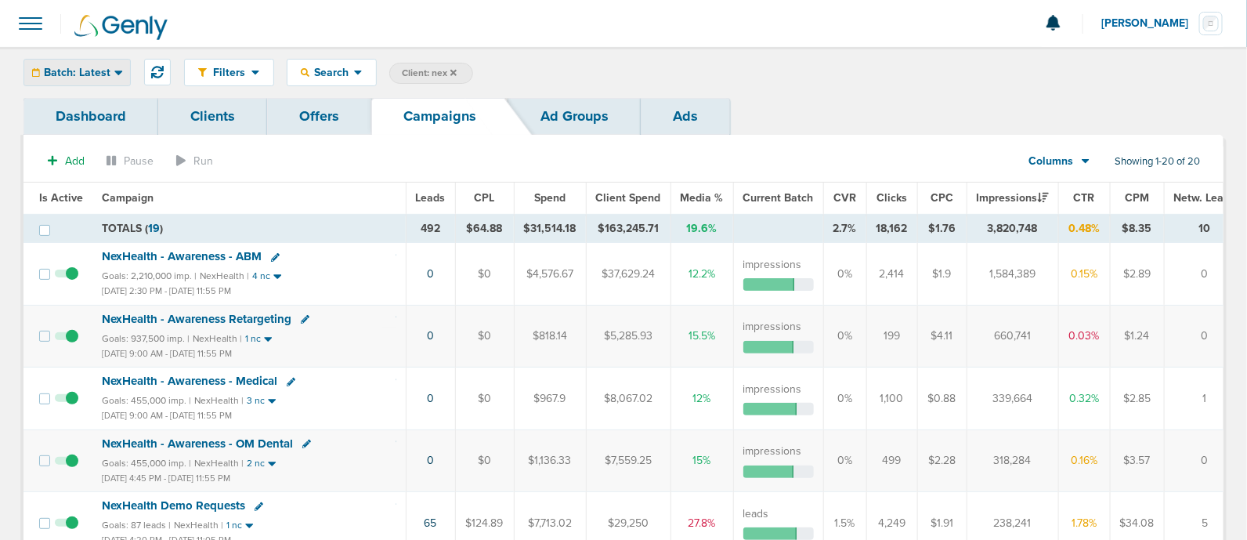
click at [92, 74] on span "Batch: Latest" at bounding box center [77, 72] width 67 height 11
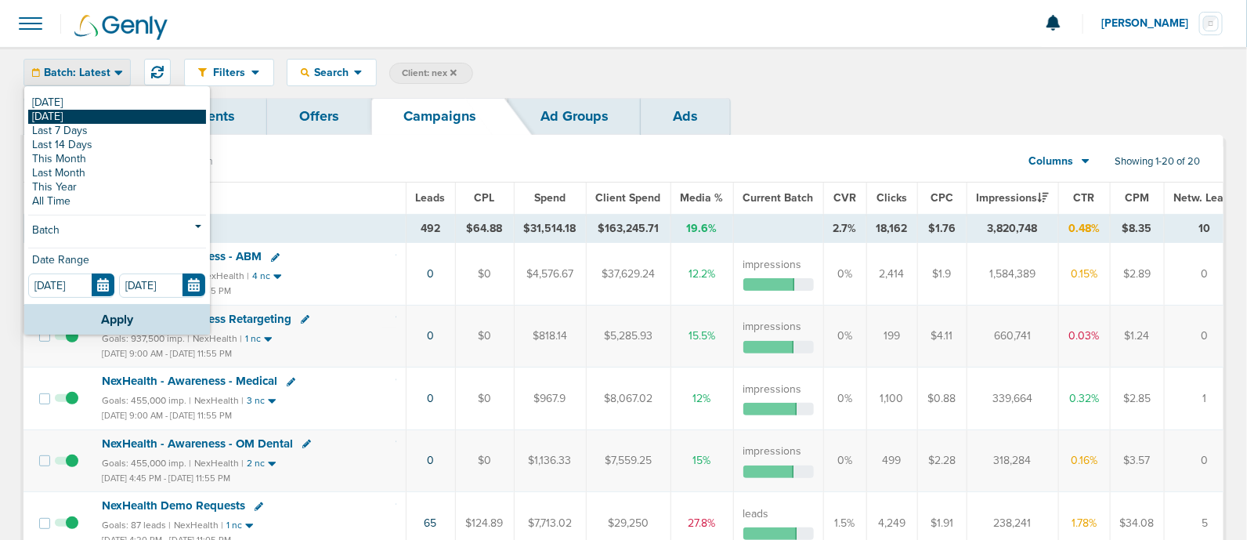
click at [93, 118] on link "[DATE]" at bounding box center [117, 117] width 178 height 14
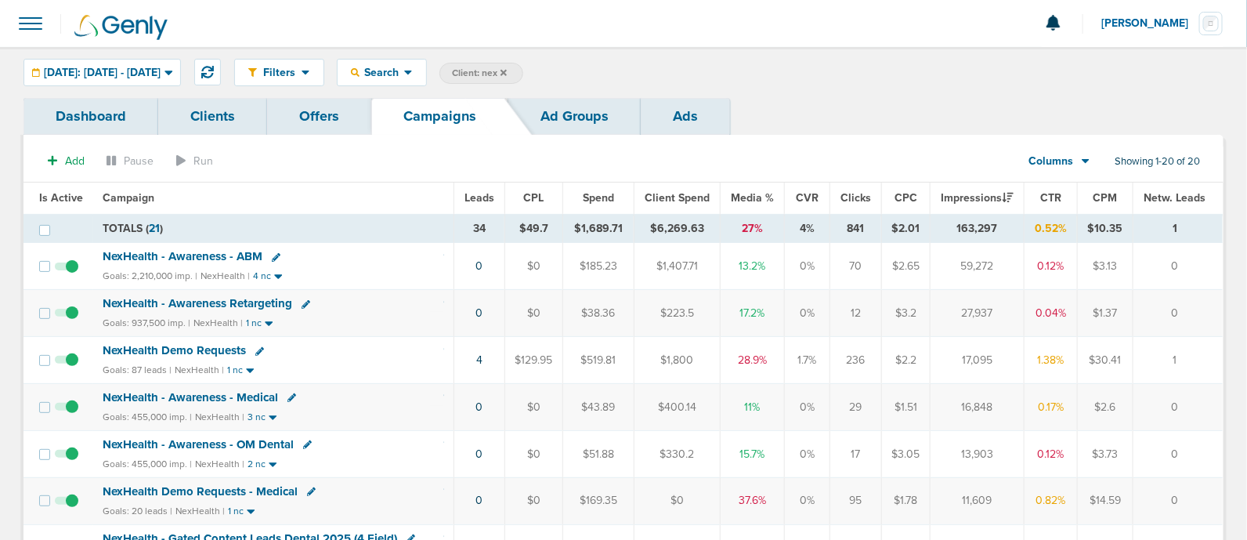
click at [195, 249] on span "NexHealth - Awareness - ABM" at bounding box center [183, 256] width 160 height 14
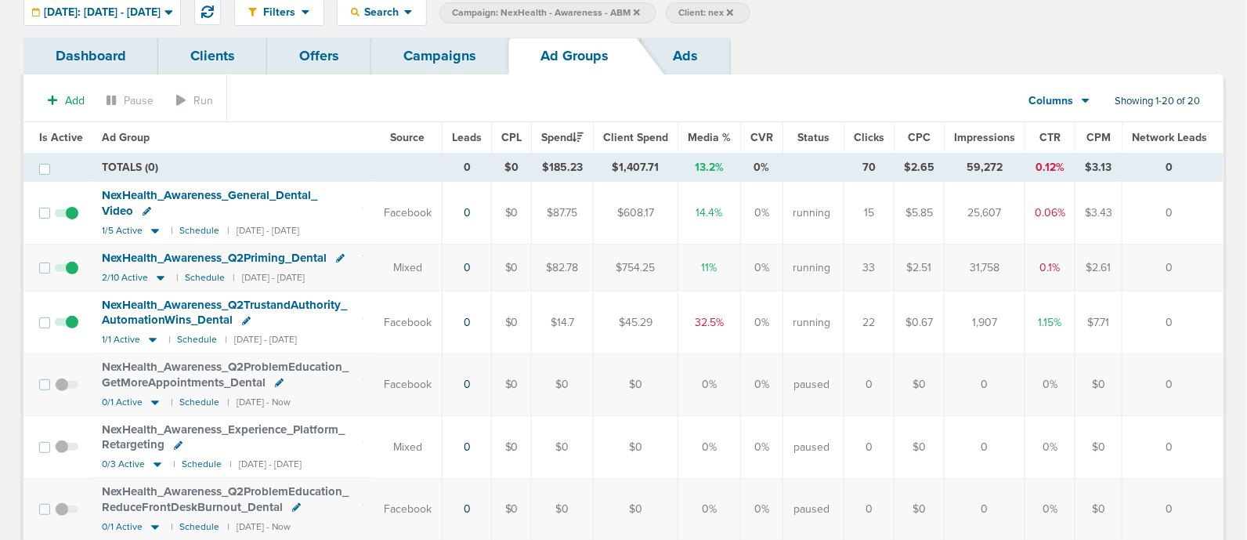
scroll to position [67, 0]
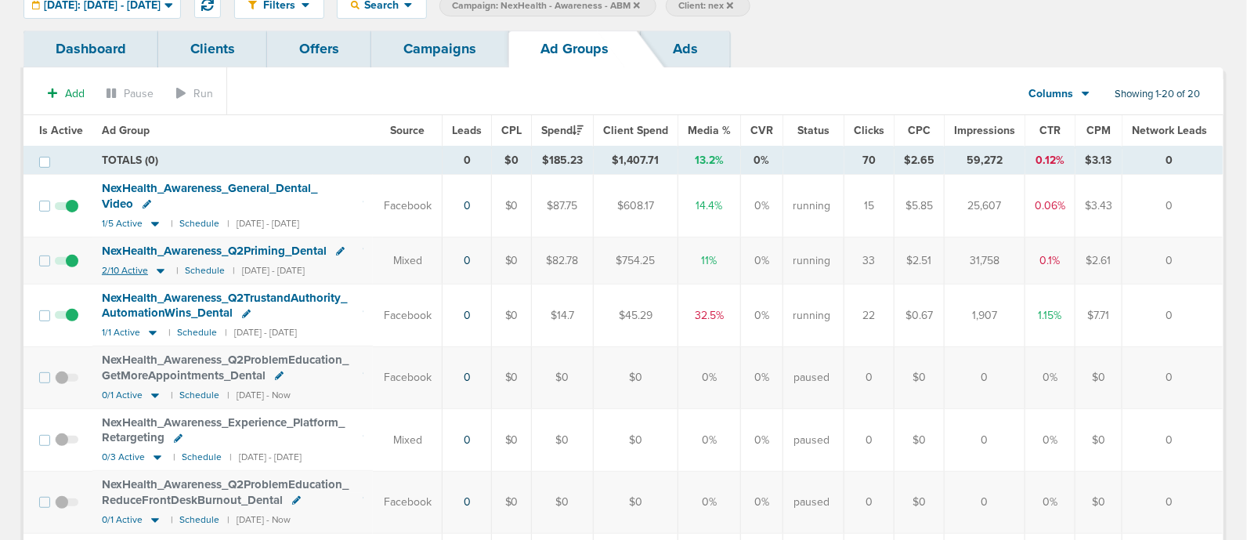
click at [163, 269] on icon at bounding box center [161, 270] width 16 height 13
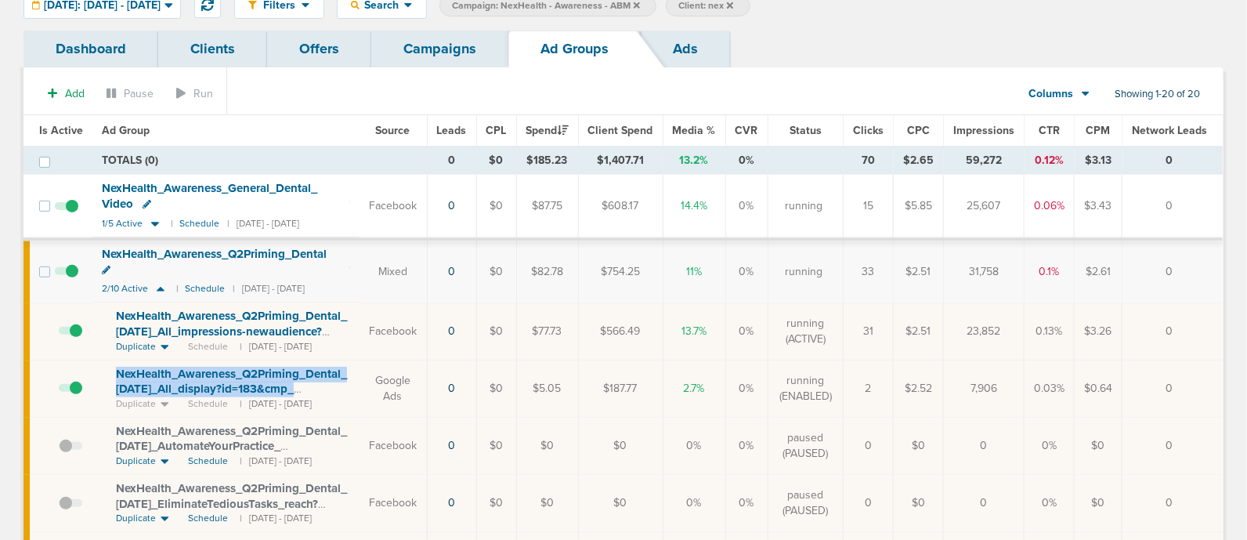
drag, startPoint x: 341, startPoint y: 370, endPoint x: 111, endPoint y: 350, distance: 231.1
click at [111, 360] on td "NexHealth_ Awareness_ Q2Priming_ Dental_ 05.09.25_ All_ display?id=183&cmp_ id=…" at bounding box center [225, 388] width 267 height 57
copy span "NexHealth_ Awareness_ Q2Priming_ Dental_ 05.09.25_ All_ display?id=183&cmp_"
click at [424, 44] on link "Campaigns" at bounding box center [439, 49] width 137 height 37
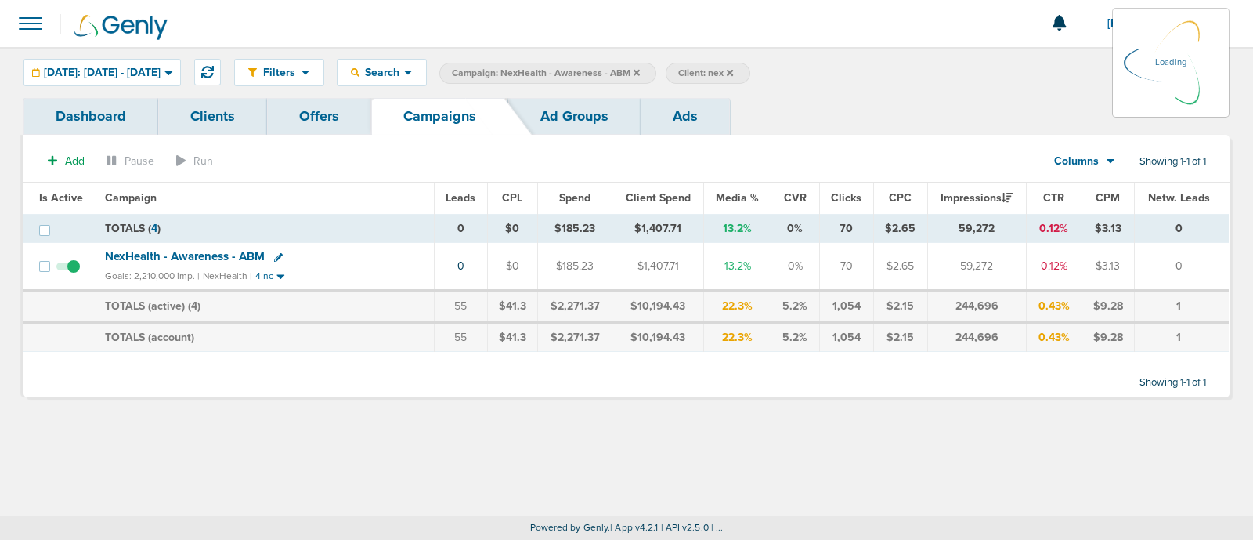
click at [640, 71] on icon at bounding box center [637, 72] width 6 height 6
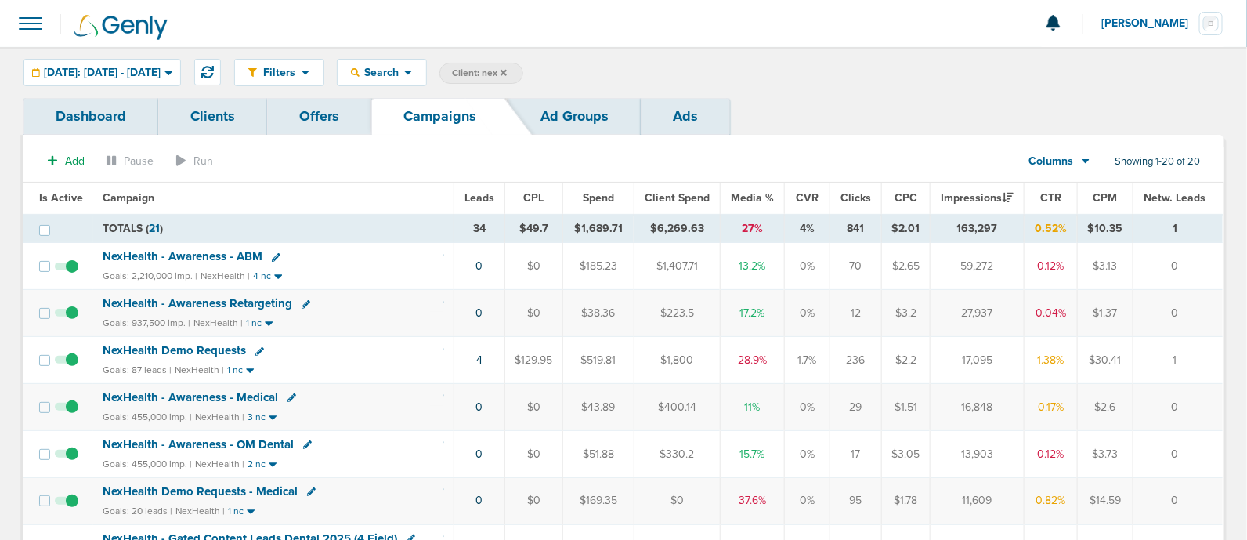
click at [507, 69] on span "Client: nex" at bounding box center [479, 73] width 55 height 13
type input "n"
type input "deep"
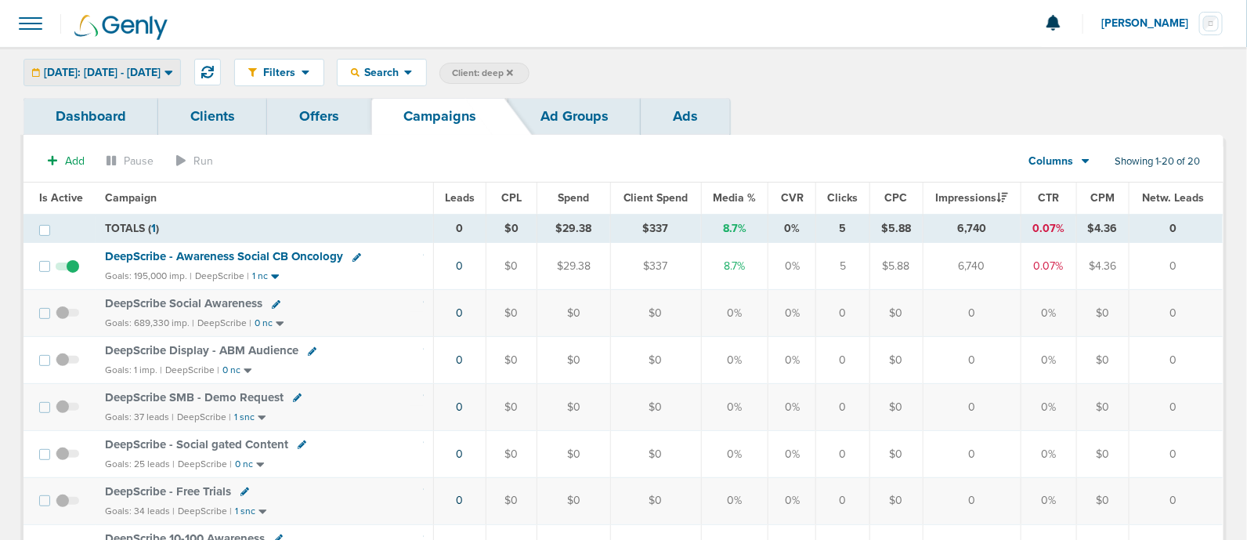
click at [161, 70] on span "Yesterday: 08.21.2025 - 08.21.2025" at bounding box center [102, 72] width 117 height 11
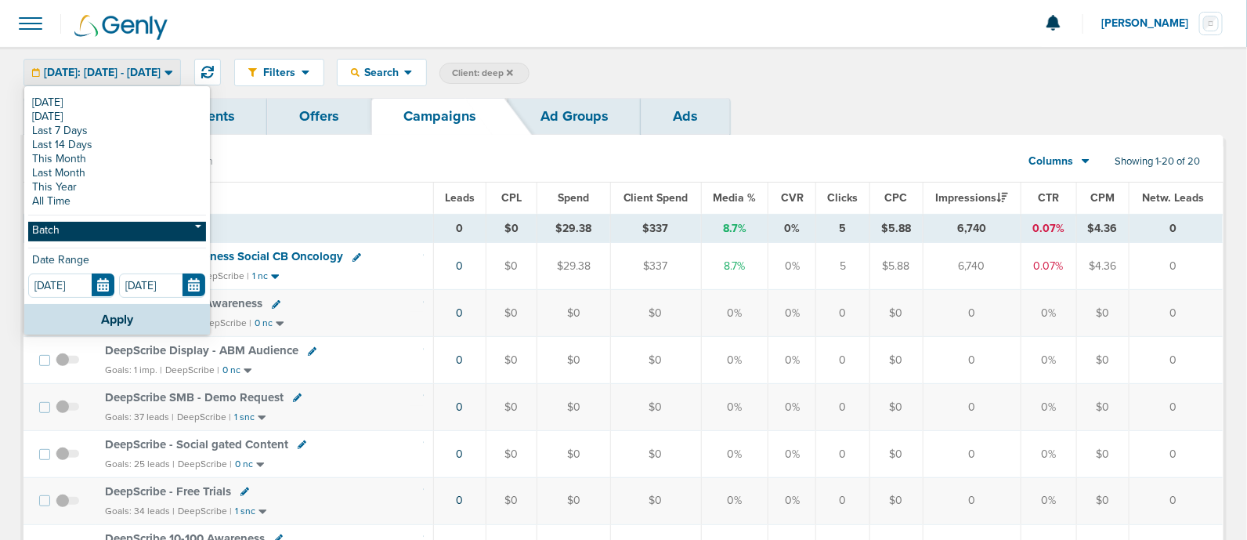
click at [67, 224] on link "Batch" at bounding box center [117, 232] width 178 height 20
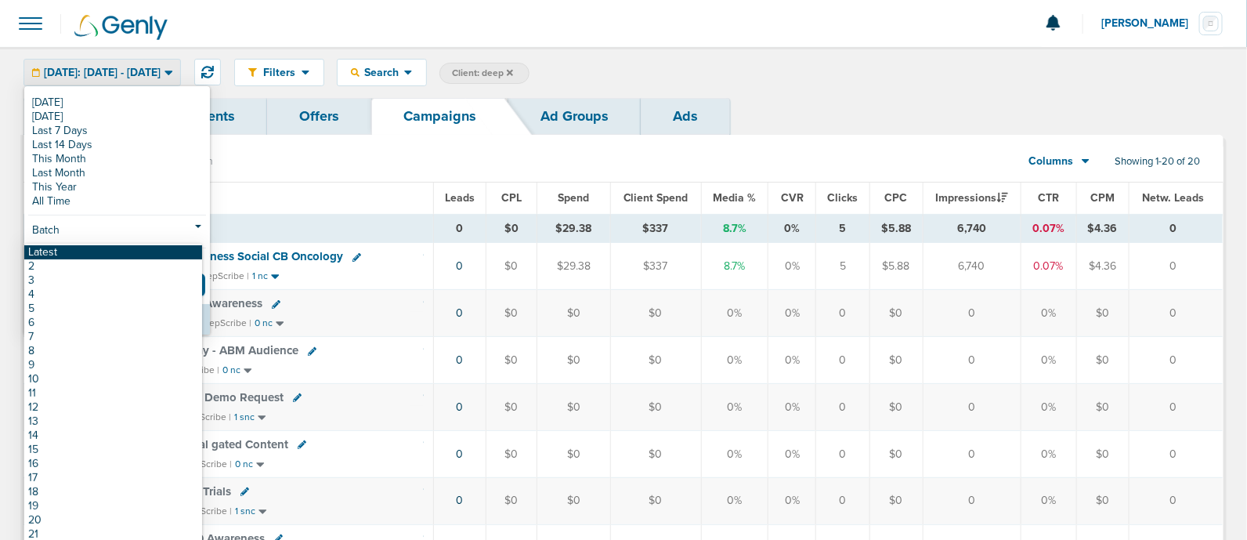
click at [41, 248] on link "Latest" at bounding box center [113, 252] width 178 height 14
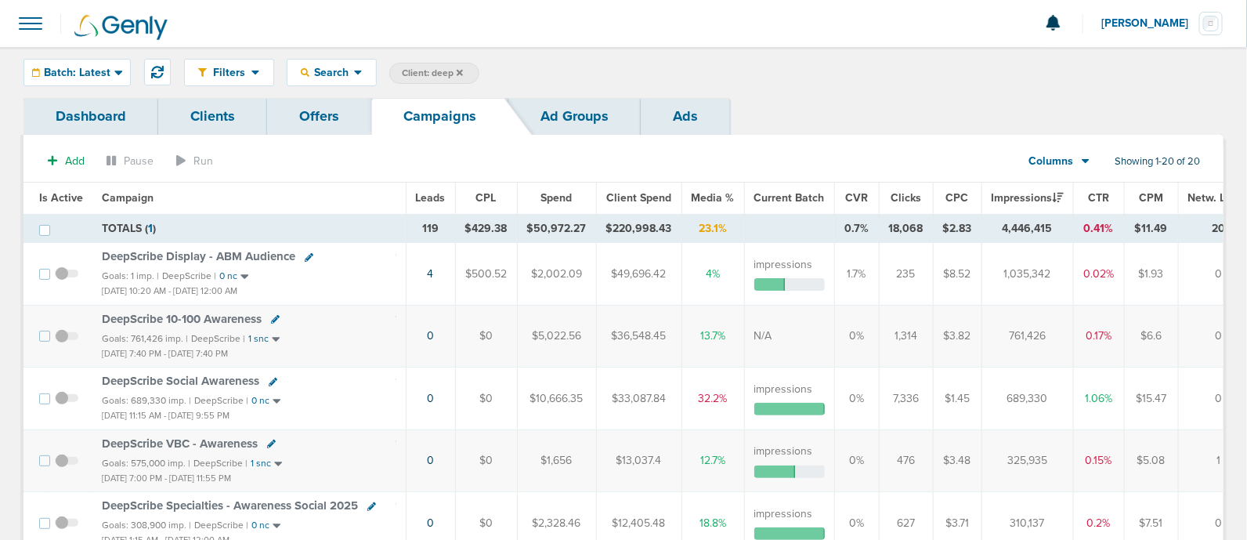
click at [63, 196] on span "Is Active" at bounding box center [61, 197] width 44 height 13
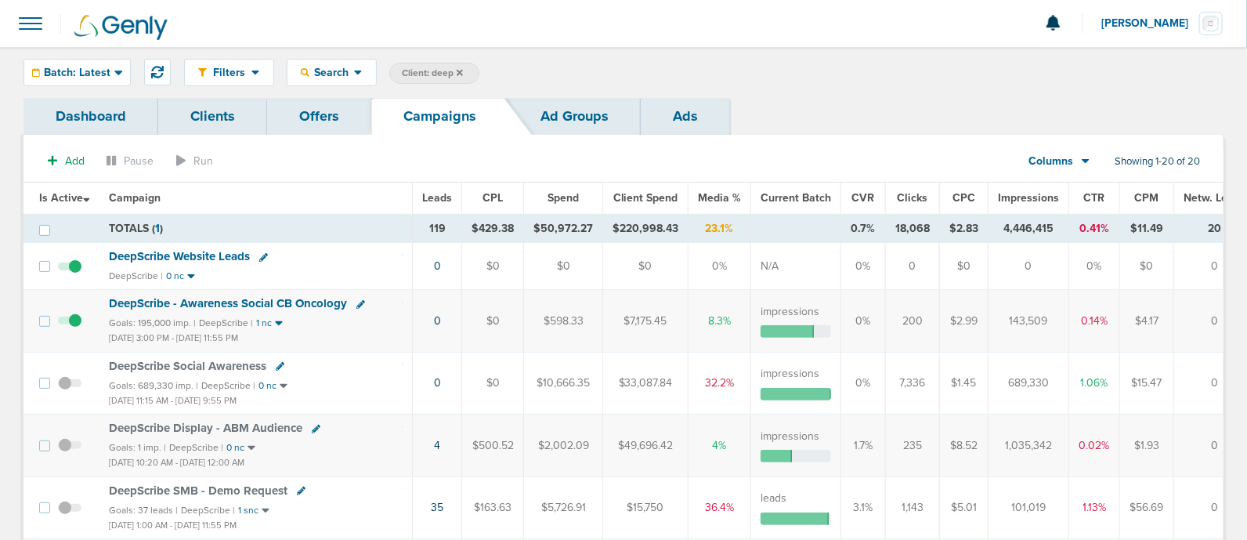
click at [432, 70] on span "Client: deep" at bounding box center [432, 73] width 61 height 13
drag, startPoint x: 563, startPoint y: 72, endPoint x: 482, endPoint y: 42, distance: 87.0
type input "accept"
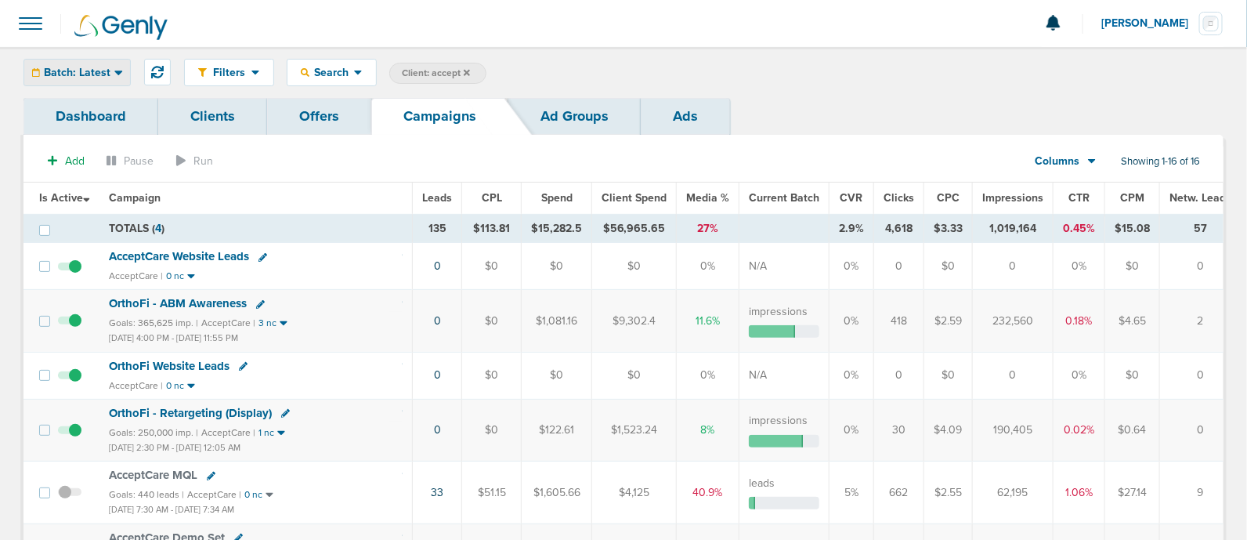
click at [110, 70] on div "Batch: Latest" at bounding box center [77, 73] width 106 height 26
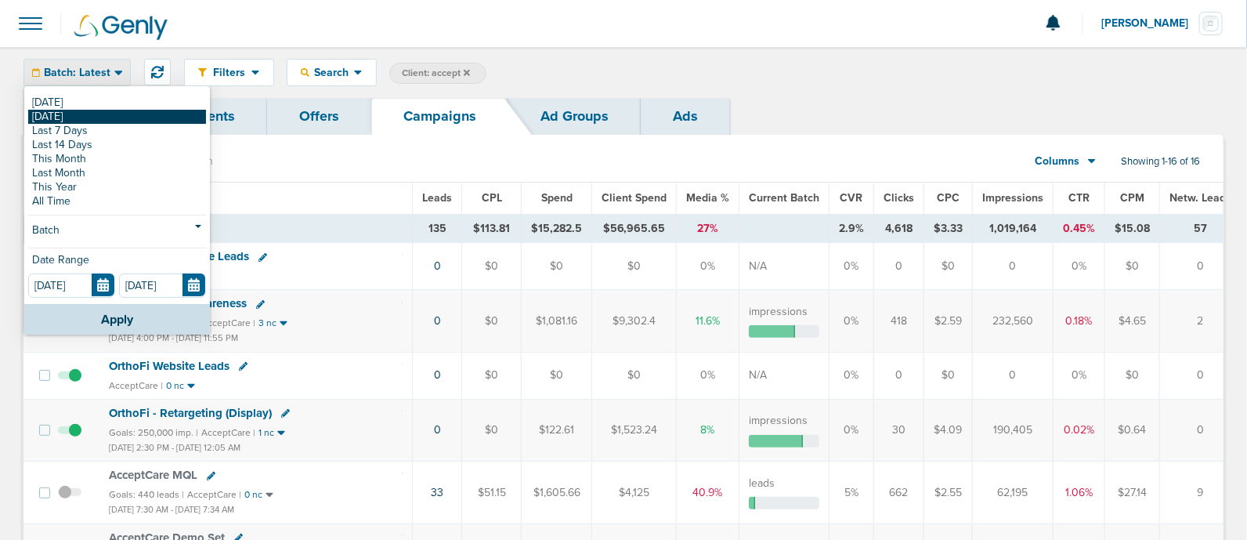
click at [107, 115] on link "[DATE]" at bounding box center [117, 117] width 178 height 14
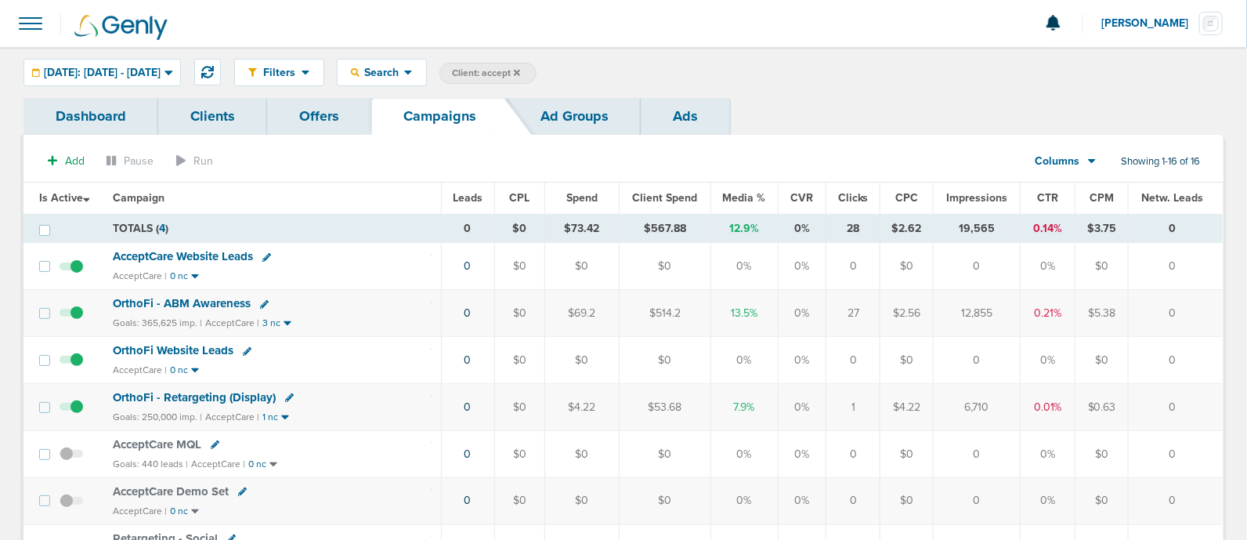
click at [192, 296] on span "OrthoFi - ABM Awareness" at bounding box center [182, 303] width 138 height 14
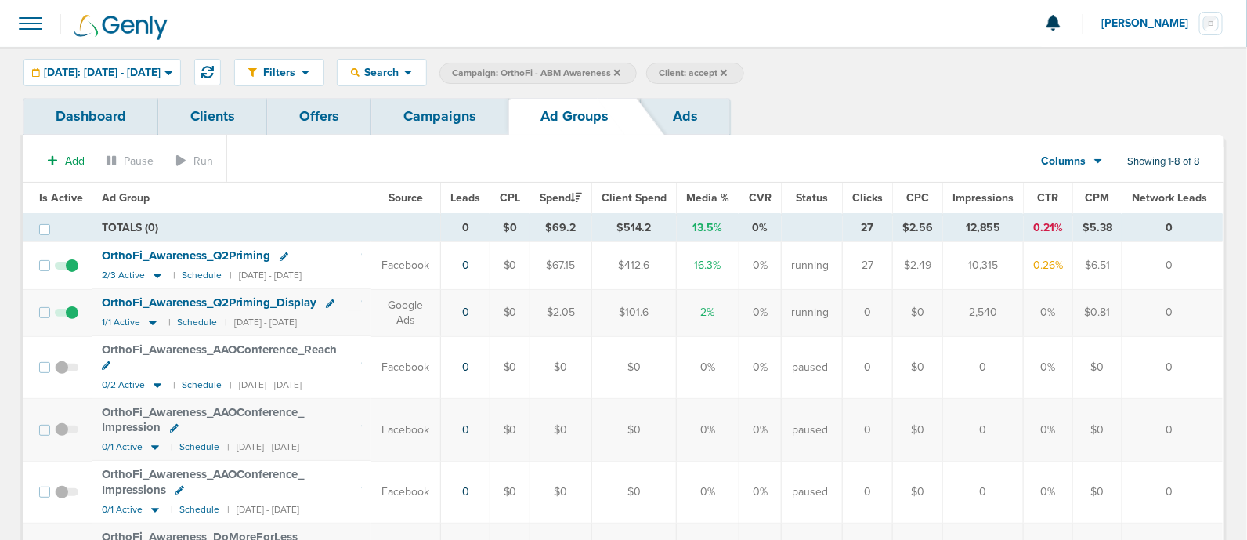
click at [285, 254] on icon at bounding box center [284, 256] width 9 height 9
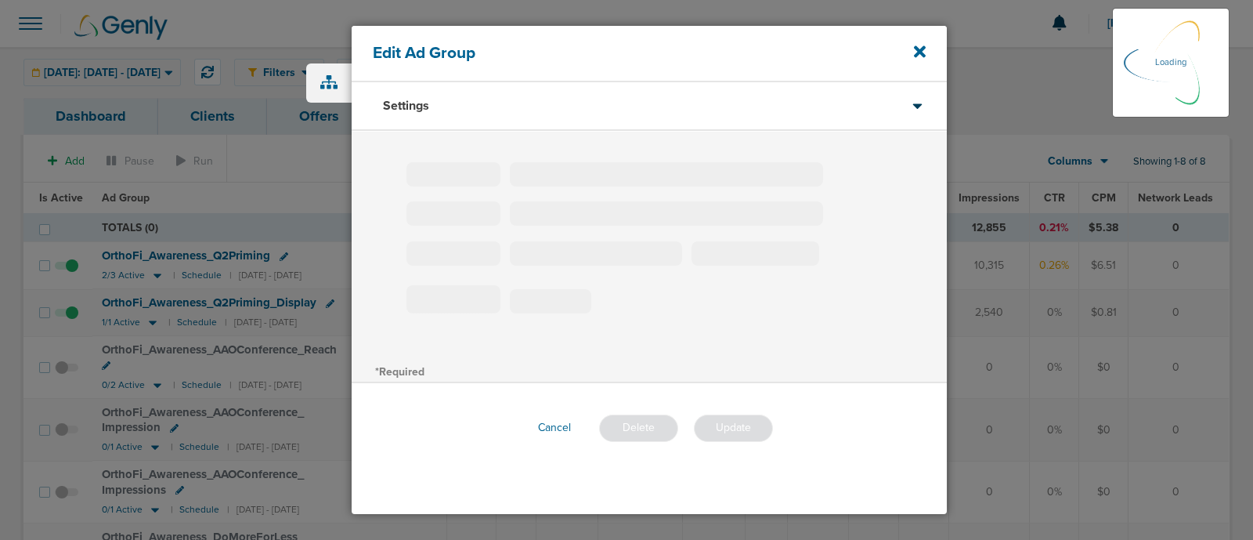
type input "OrthoFi_Awareness_Q2Priming"
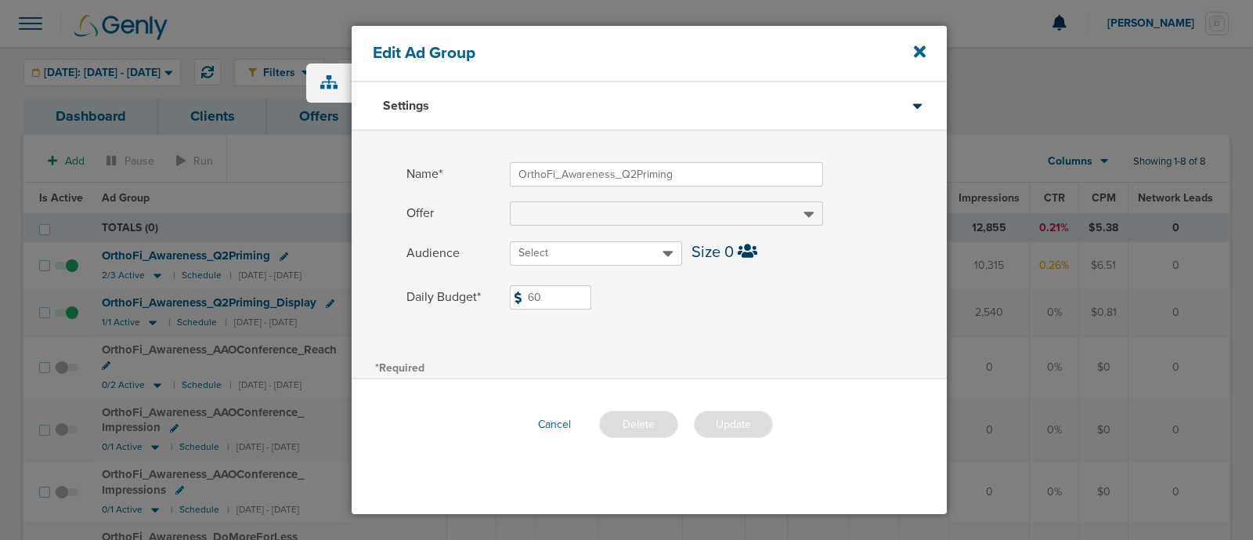
drag, startPoint x: 576, startPoint y: 300, endPoint x: 453, endPoint y: 286, distance: 124.6
click at [453, 286] on label "Daily Budget* 60 $60" at bounding box center [676, 297] width 540 height 24
type input "70"
click at [690, 350] on div "Name* OrthoFi_Awareness_Q2Priming Offer Audience Select Size 0 Daily Budget* 70…" at bounding box center [649, 244] width 595 height 226
click at [756, 425] on button "Update" at bounding box center [733, 423] width 79 height 27
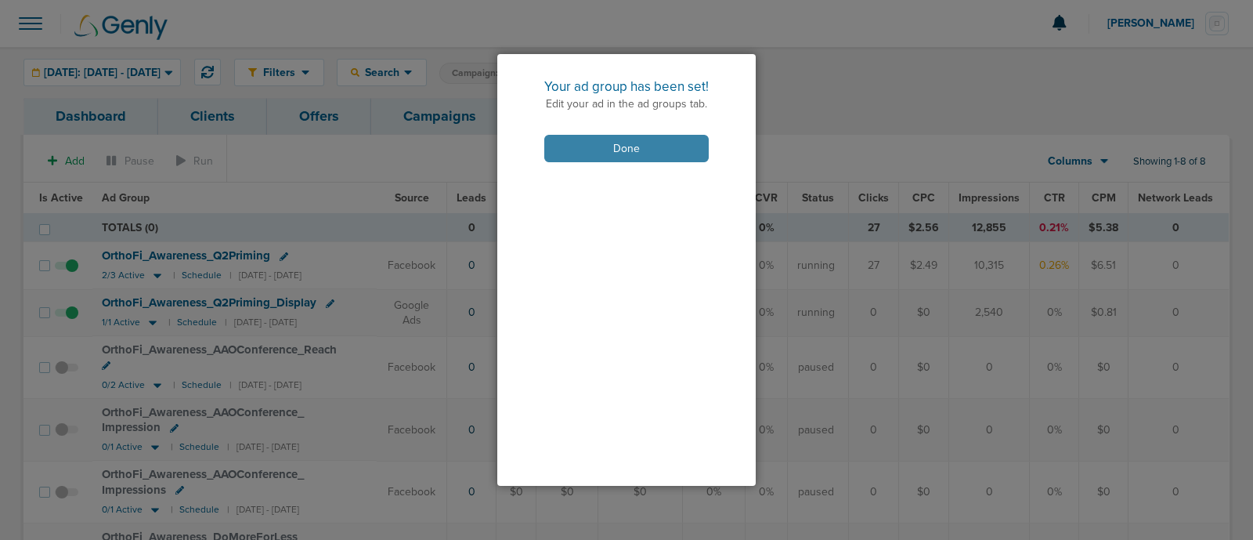
click at [649, 145] on button "Done" at bounding box center [626, 148] width 164 height 27
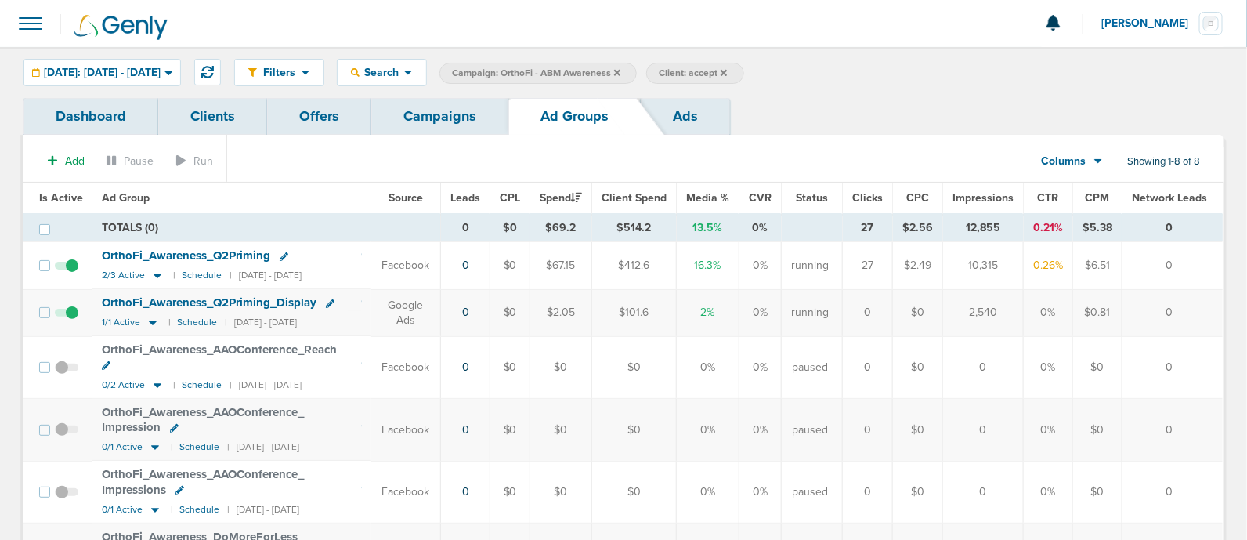
click at [429, 127] on link "Campaigns" at bounding box center [439, 116] width 137 height 37
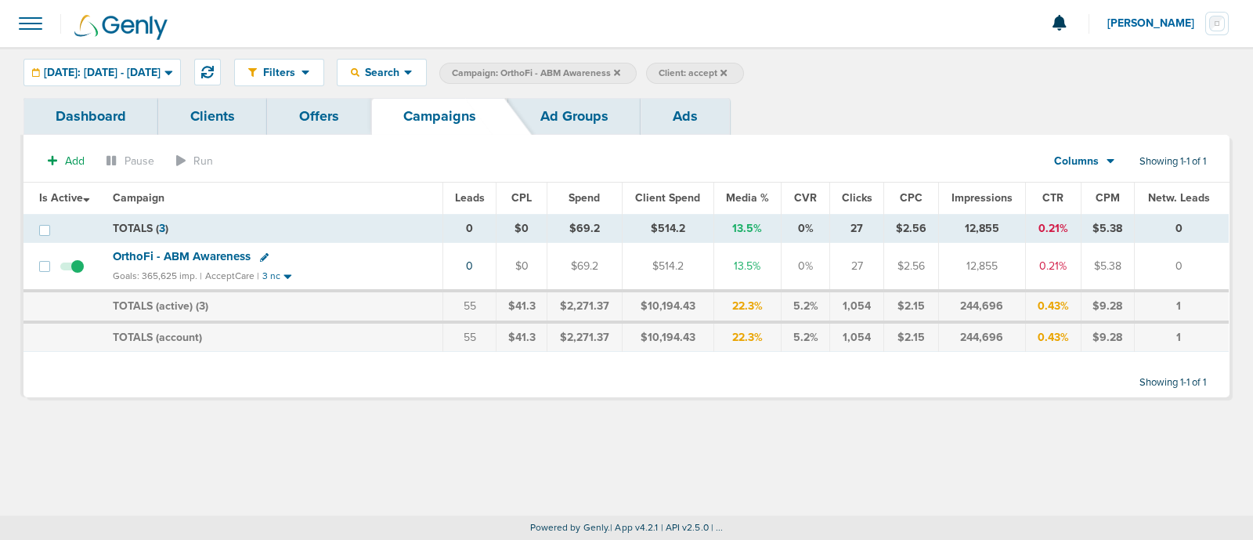
click at [620, 69] on icon at bounding box center [617, 72] width 6 height 9
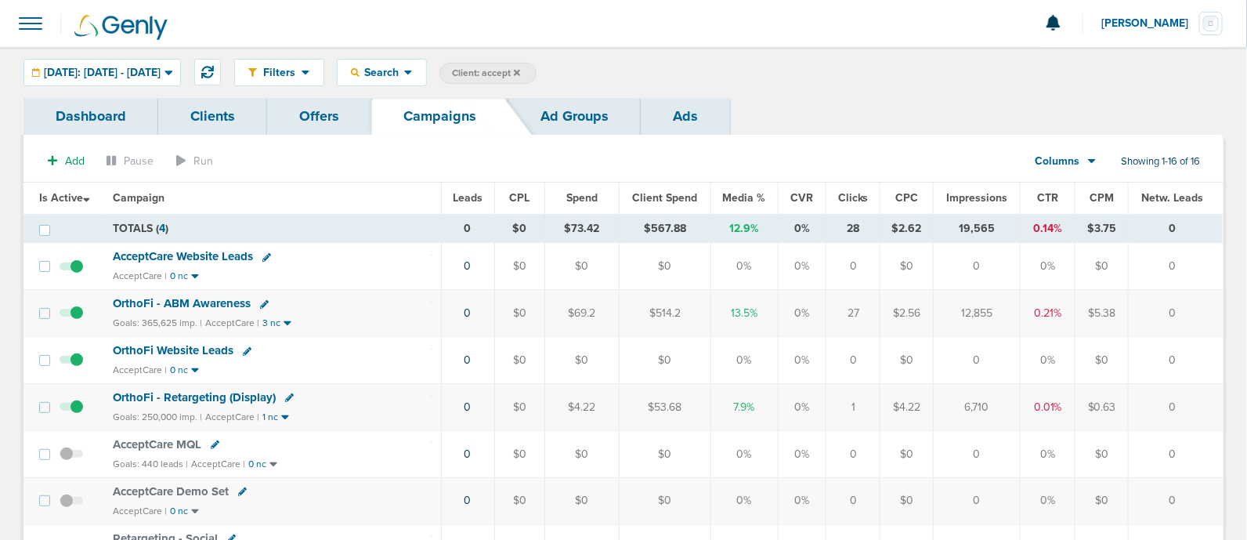
click at [520, 69] on span "Client: accept" at bounding box center [486, 73] width 68 height 13
drag, startPoint x: 684, startPoint y: 78, endPoint x: 616, endPoint y: 63, distance: 69.7
click at [616, 63] on span "Client Campaign Offers Landing Page Ad Group Network Campaign Ad Ad Status Netw…" at bounding box center [575, 74] width 273 height 22
click at [624, 47] on div "Filters Active Only Settings Status Active Inactive Objectives MQL SQL Traffic …" at bounding box center [623, 72] width 1247 height 51
drag, startPoint x: 689, startPoint y: 75, endPoint x: 529, endPoint y: 63, distance: 161.1
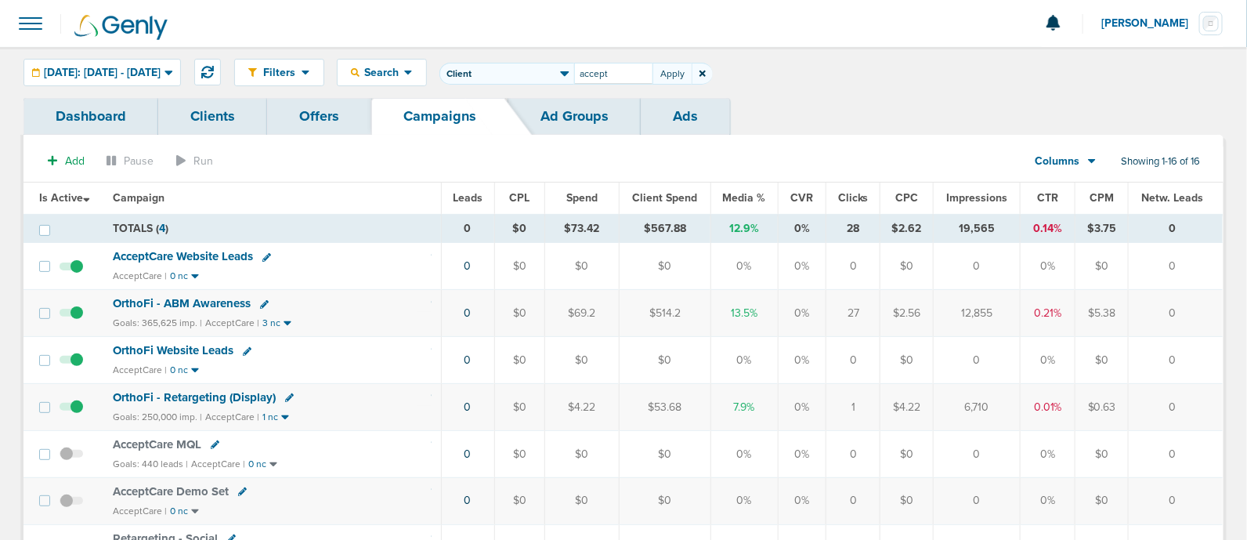
click at [529, 63] on span "Client Campaign Offers Landing Page Ad Group Network Campaign Ad Ad Status Netw…" at bounding box center [575, 74] width 273 height 22
type input "law"
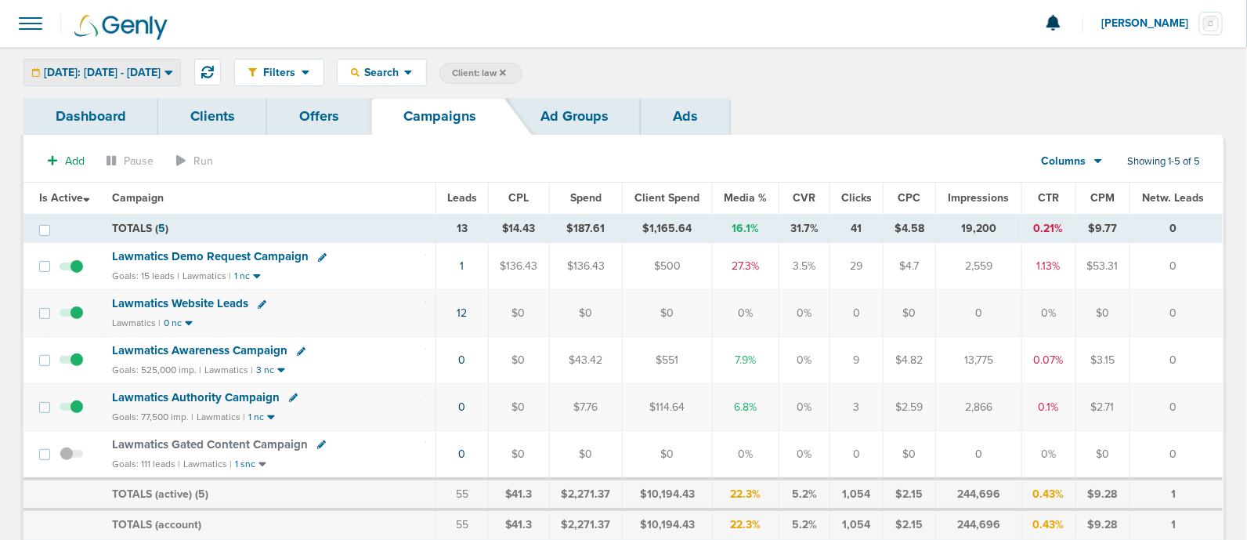
click at [161, 71] on span "Yesterday: 08.21.2025 - 08.21.2025" at bounding box center [102, 72] width 117 height 11
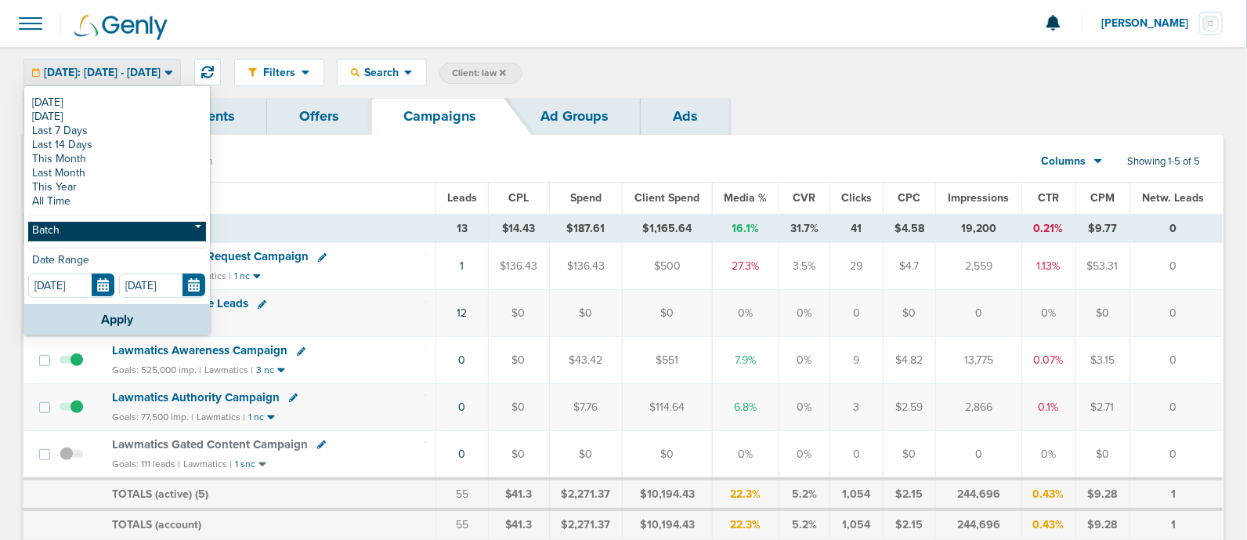
click at [115, 229] on link "Batch" at bounding box center [117, 232] width 178 height 20
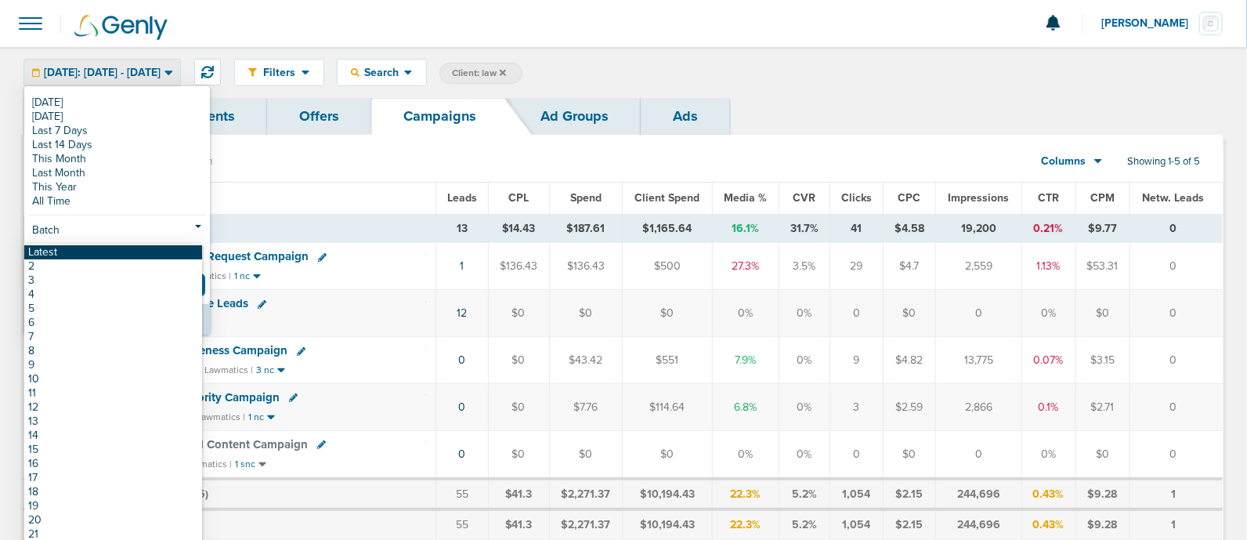
click at [57, 249] on link "Latest" at bounding box center [113, 252] width 178 height 14
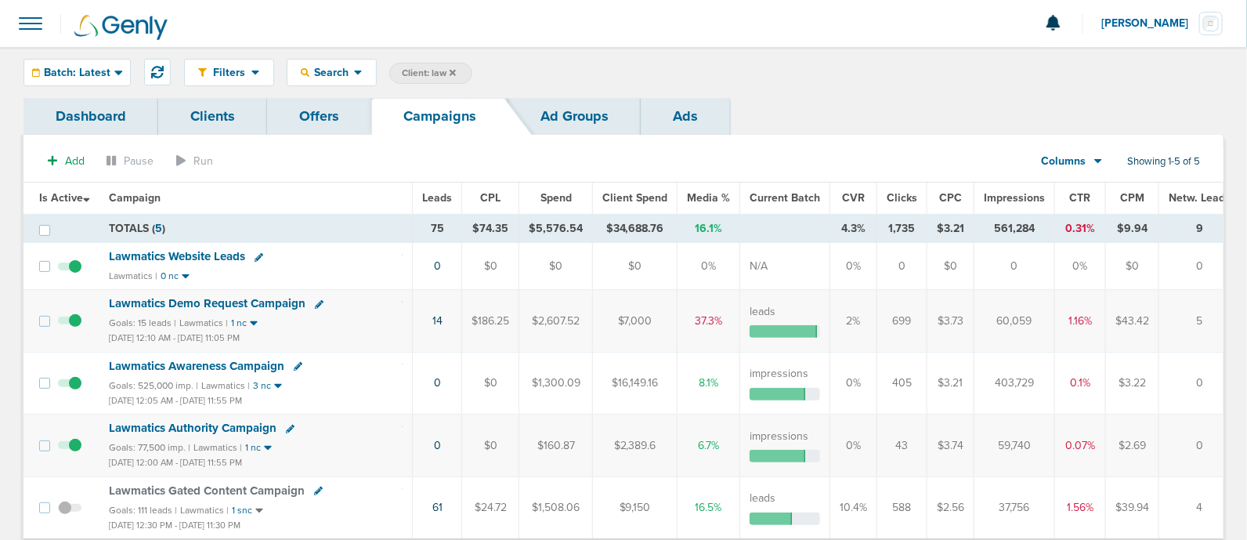
click at [1015, 198] on span "Impressions" at bounding box center [1014, 197] width 61 height 13
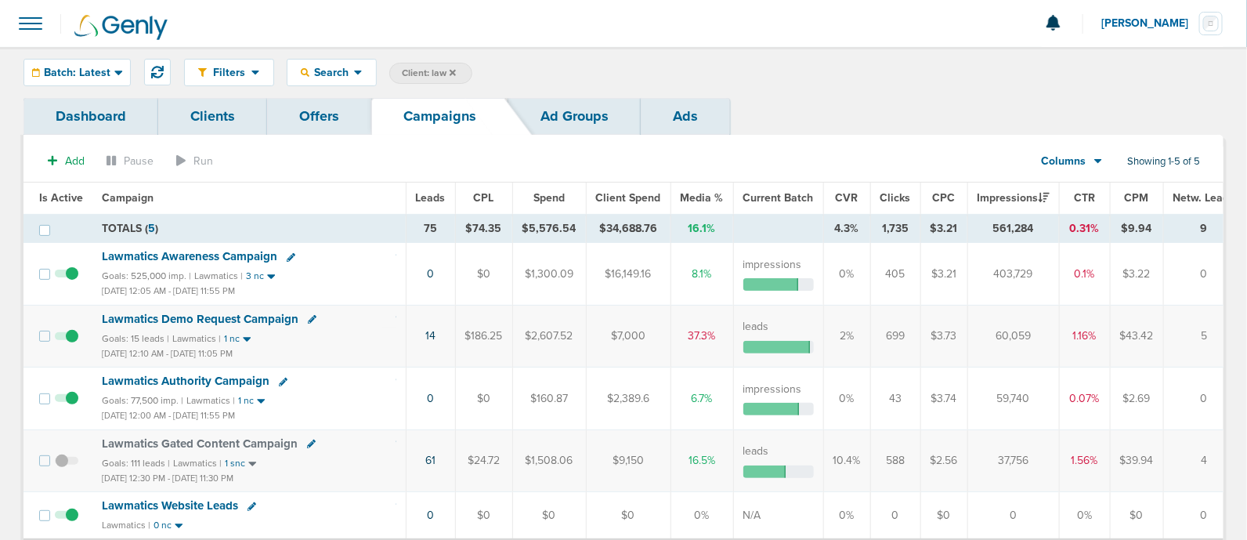
click at [425, 69] on span "Client: law" at bounding box center [429, 73] width 54 height 13
type input "lily"
